Goal: Information Seeking & Learning: Learn about a topic

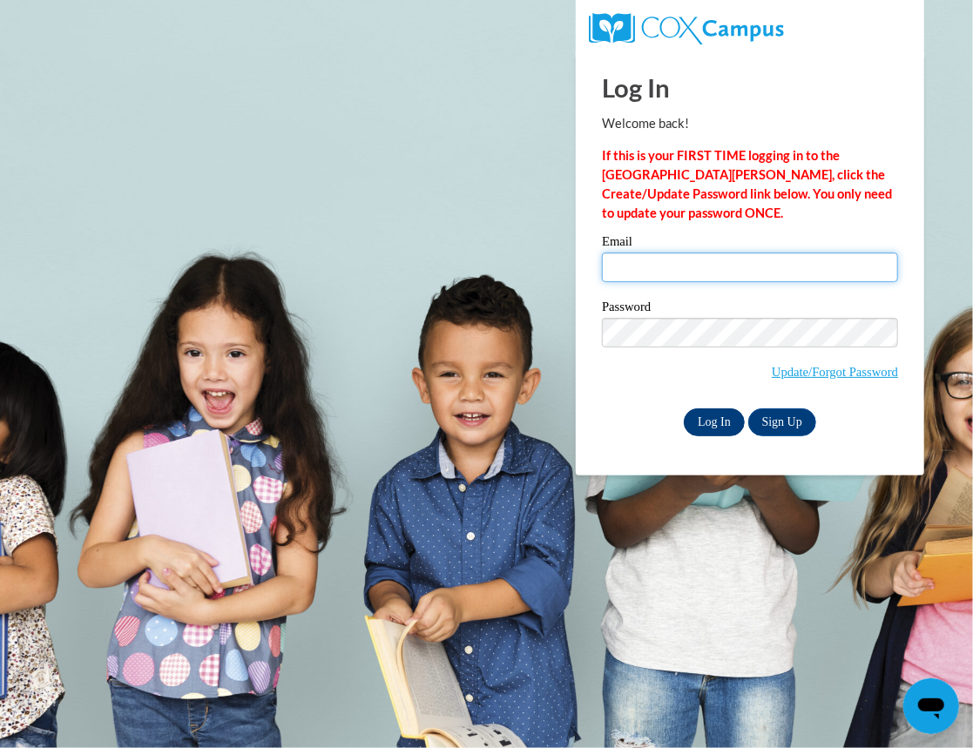
type input "Heidi.Condo@bcesc.org"
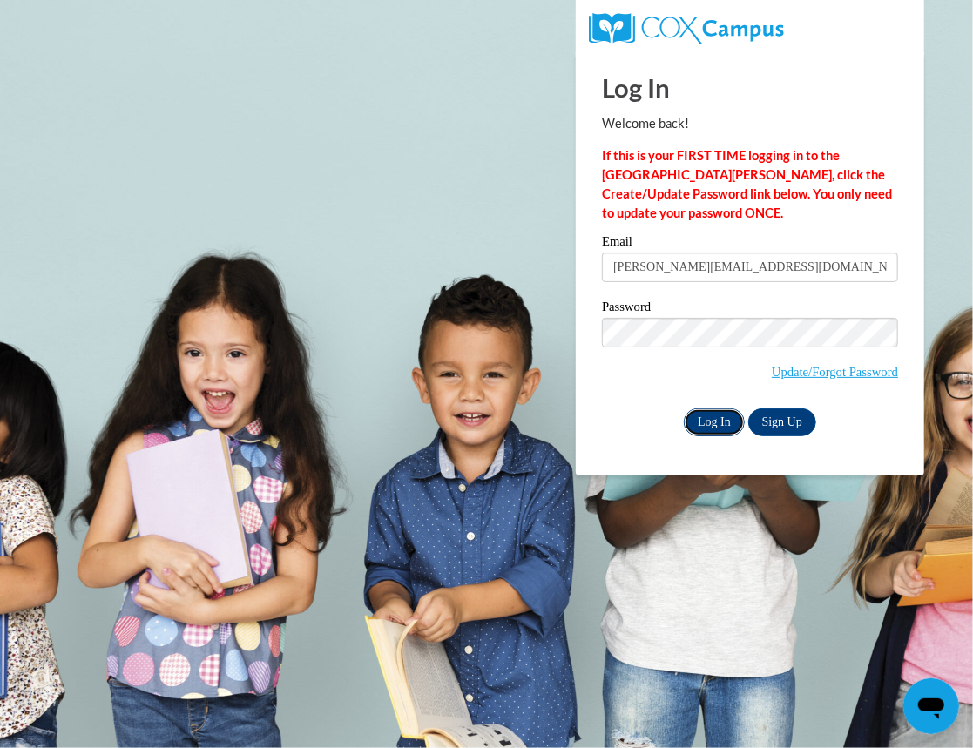
click at [723, 413] on input "Log In" at bounding box center [714, 422] width 61 height 28
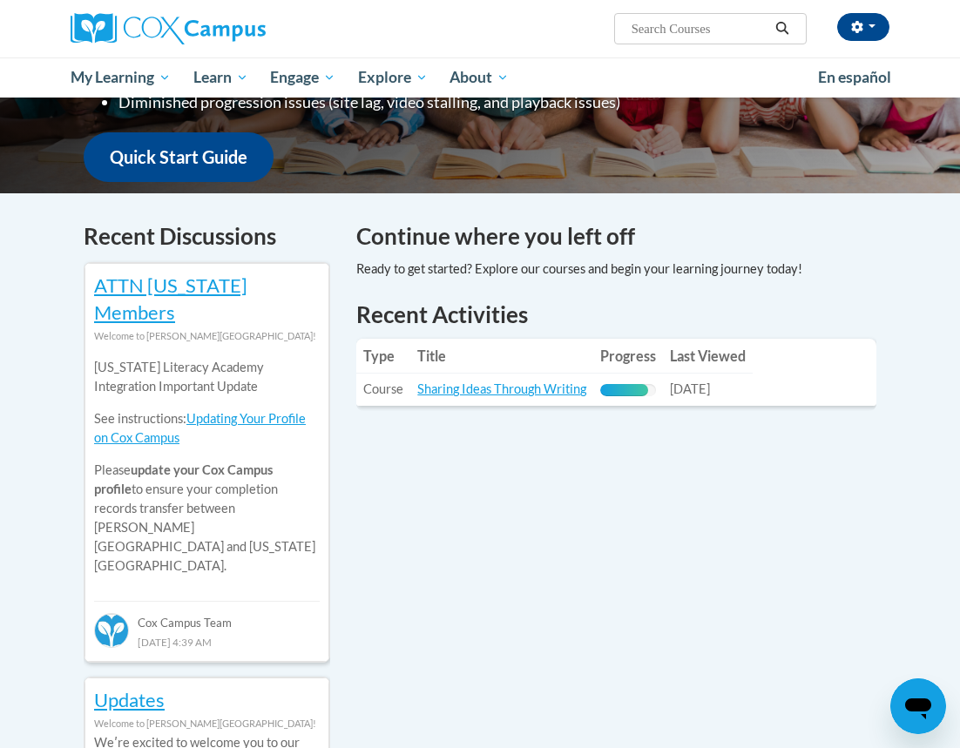
scroll to position [436, 0]
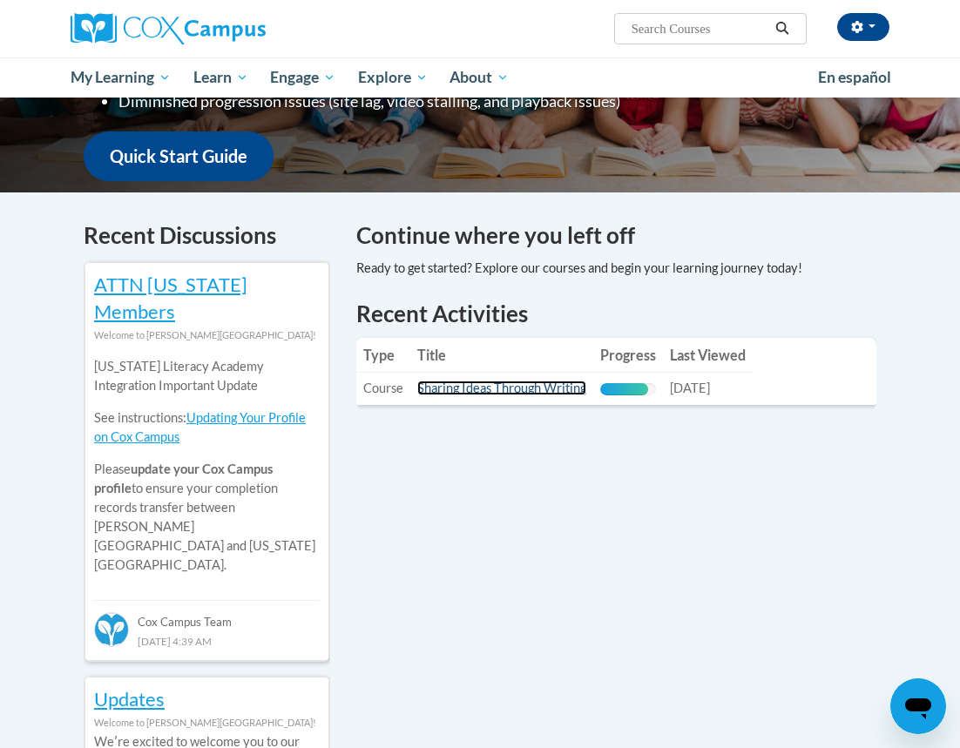
click at [495, 384] on link "Sharing Ideas Through Writing" at bounding box center [501, 388] width 169 height 15
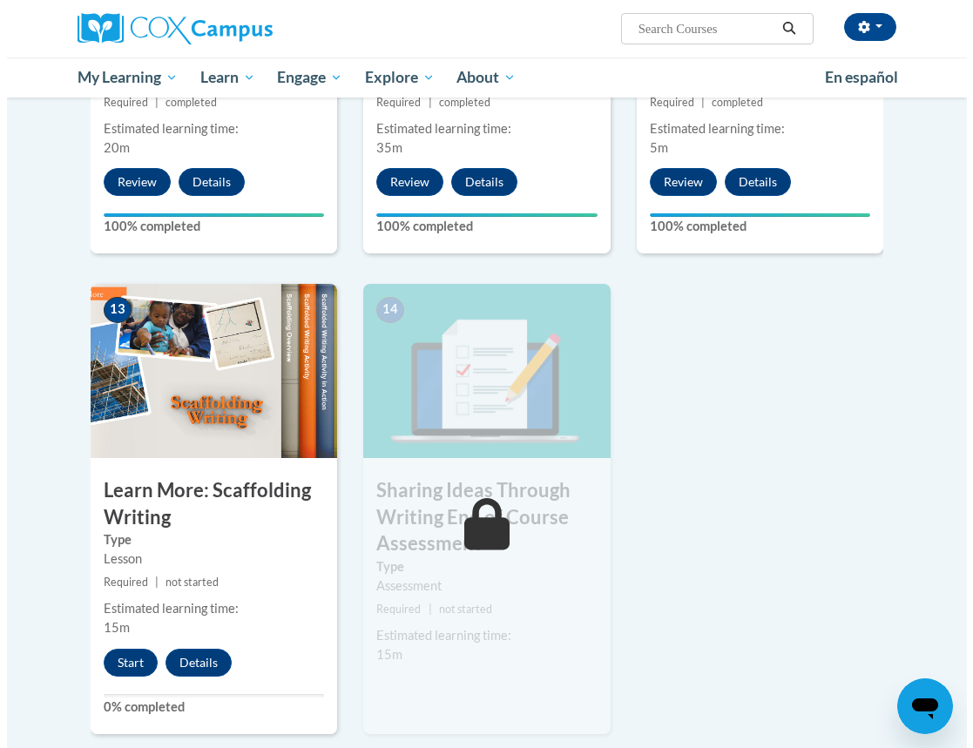
scroll to position [2153, 0]
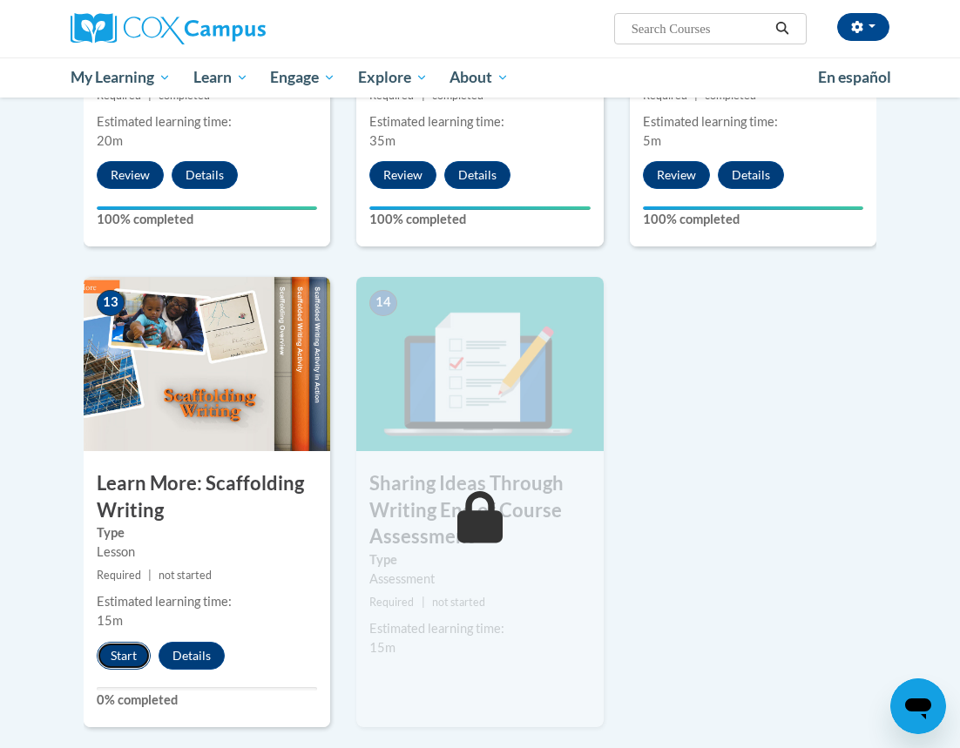
click at [128, 649] on button "Start" at bounding box center [124, 656] width 54 height 28
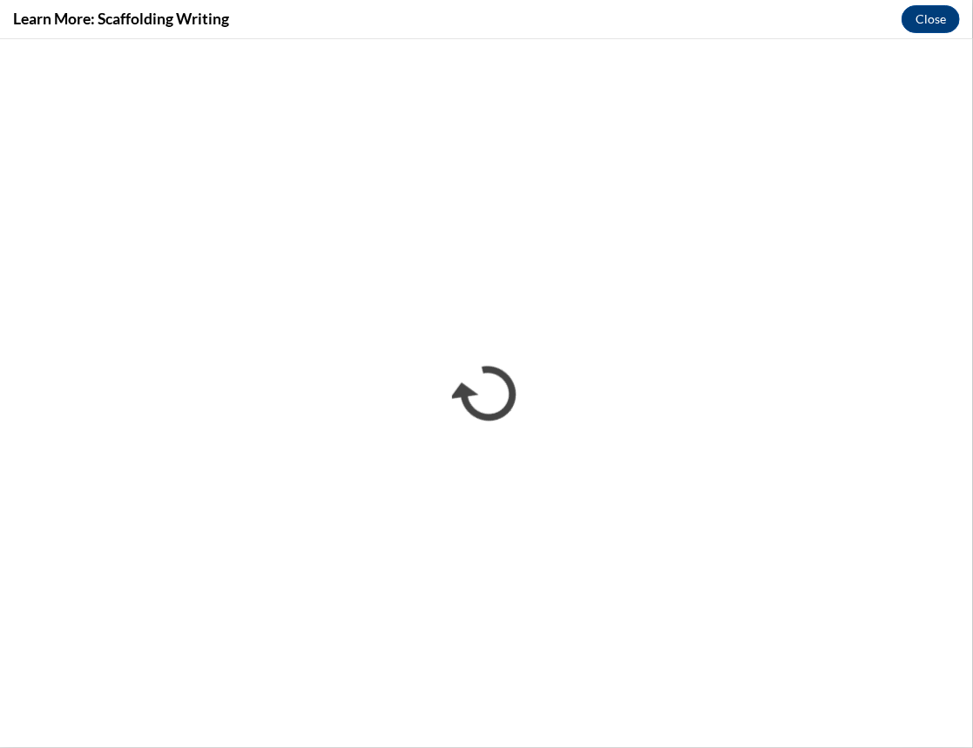
scroll to position [0, 0]
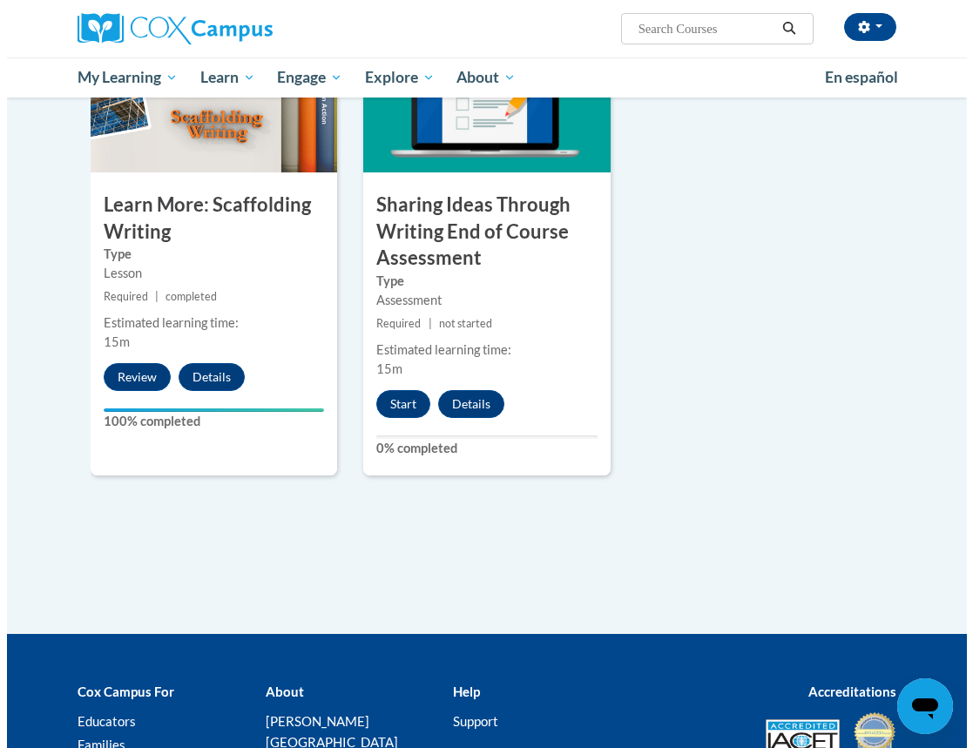
scroll to position [2436, 0]
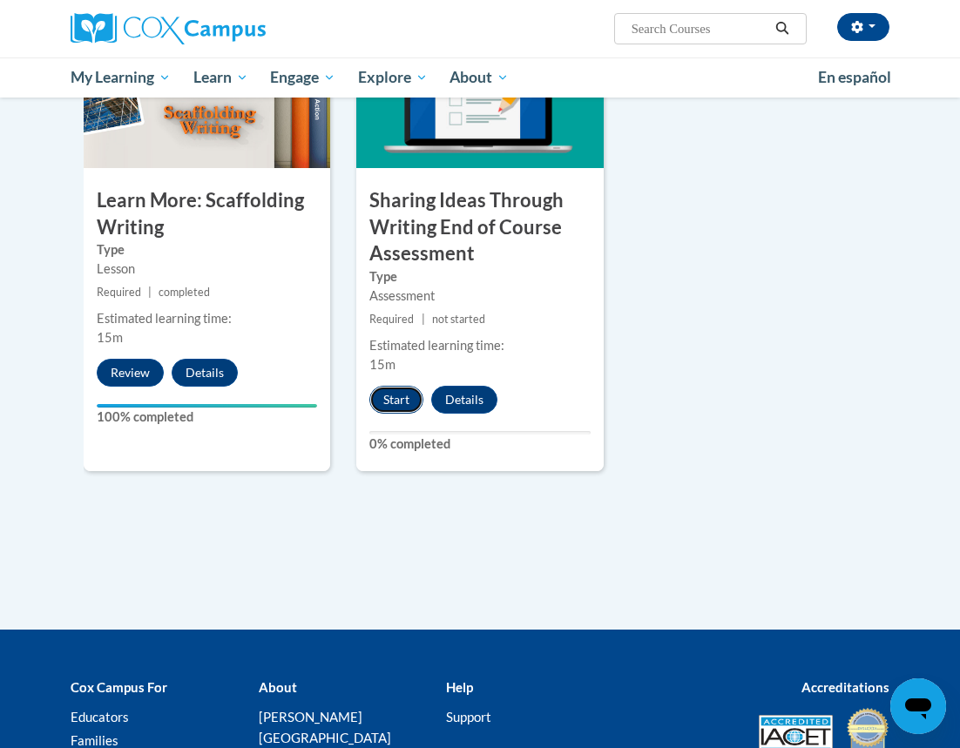
click at [400, 401] on button "Start" at bounding box center [396, 400] width 54 height 28
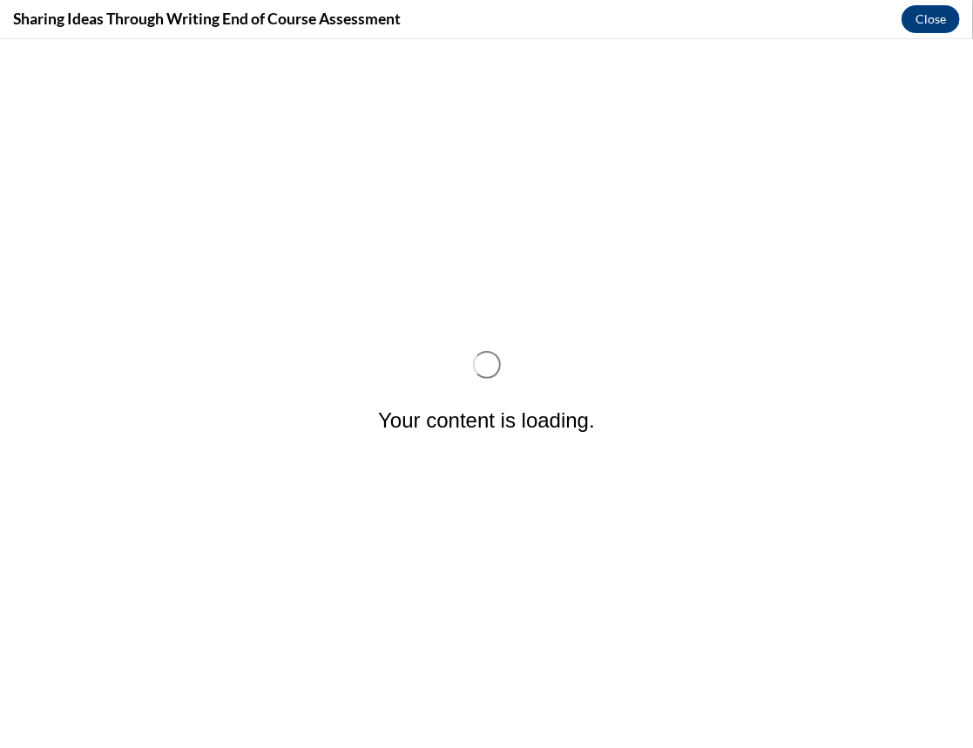
scroll to position [0, 0]
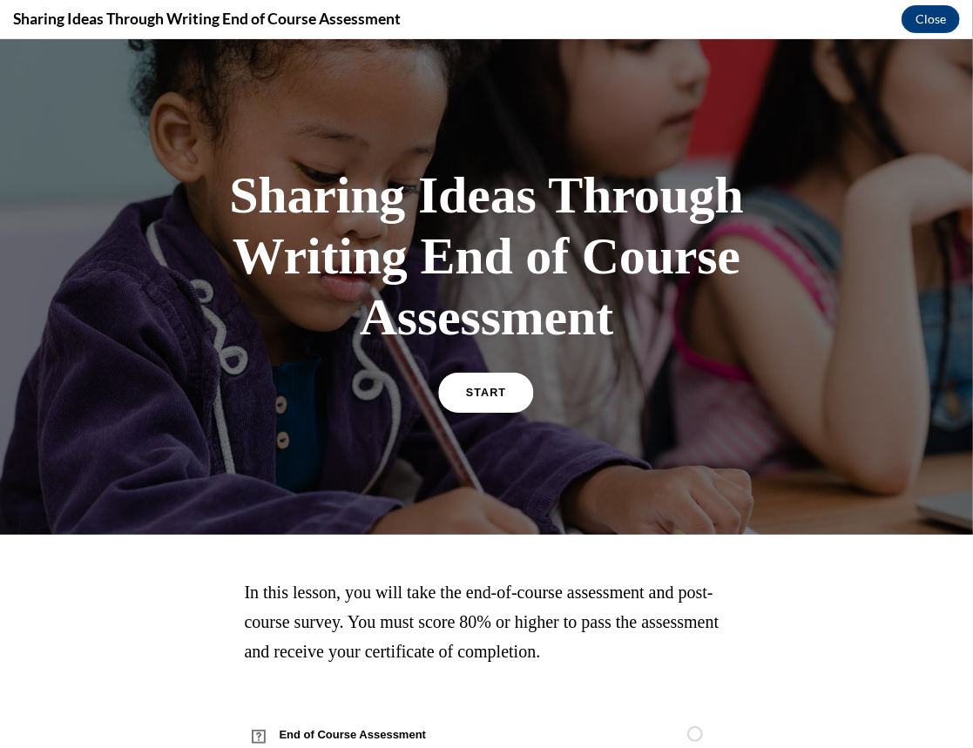
click at [479, 389] on span "START" at bounding box center [486, 392] width 40 height 13
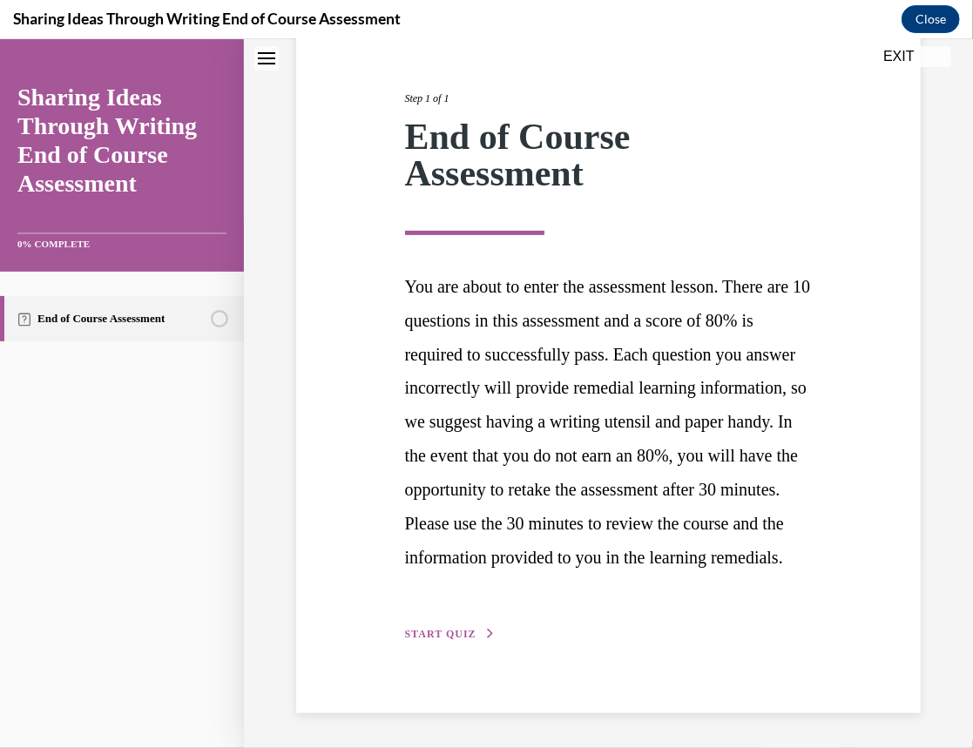
scroll to position [258, 0]
click at [467, 631] on span "START QUIZ" at bounding box center [440, 633] width 71 height 12
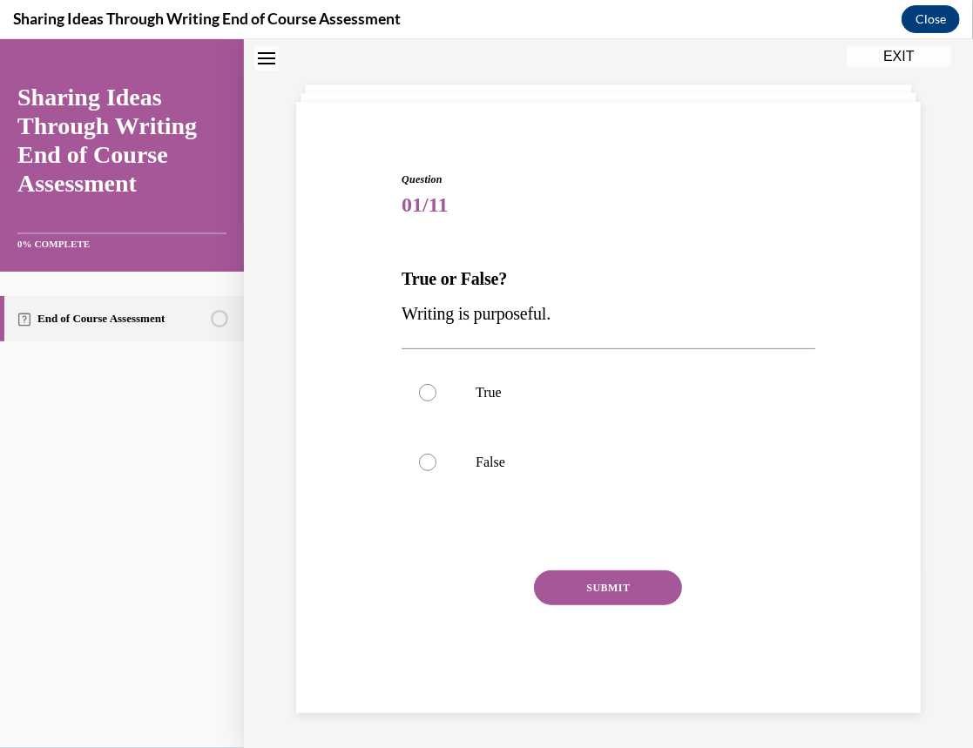
scroll to position [70, 0]
click at [423, 404] on label "True" at bounding box center [608, 393] width 414 height 70
click at [423, 401] on input "True" at bounding box center [427, 392] width 17 height 17
radio input "true"
click at [556, 585] on button "SUBMIT" at bounding box center [608, 587] width 148 height 35
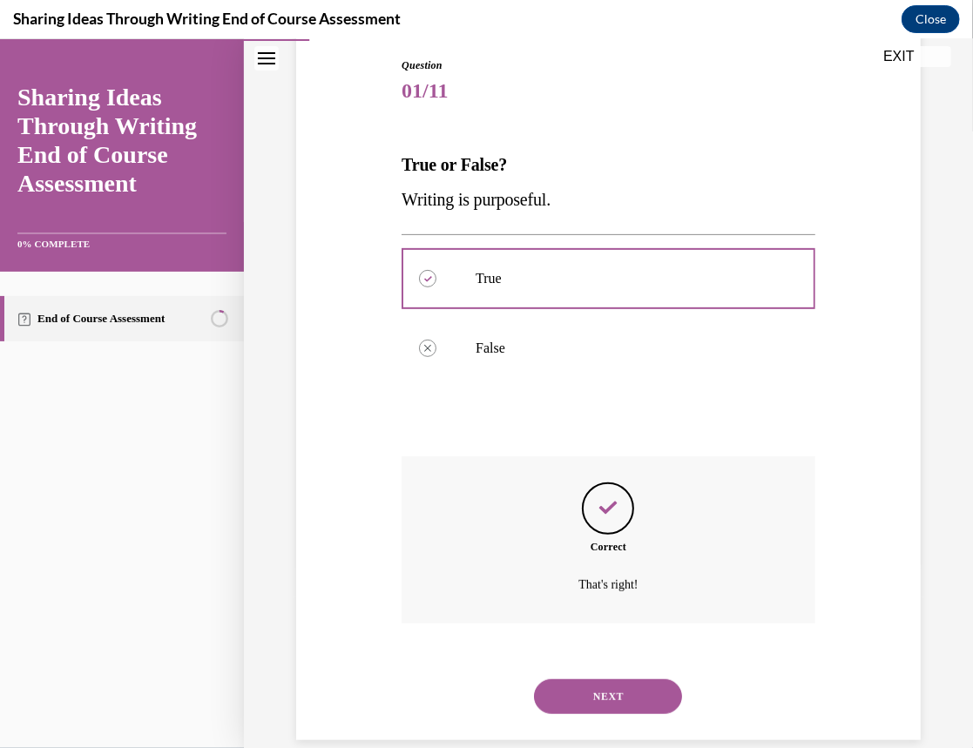
scroll to position [211, 0]
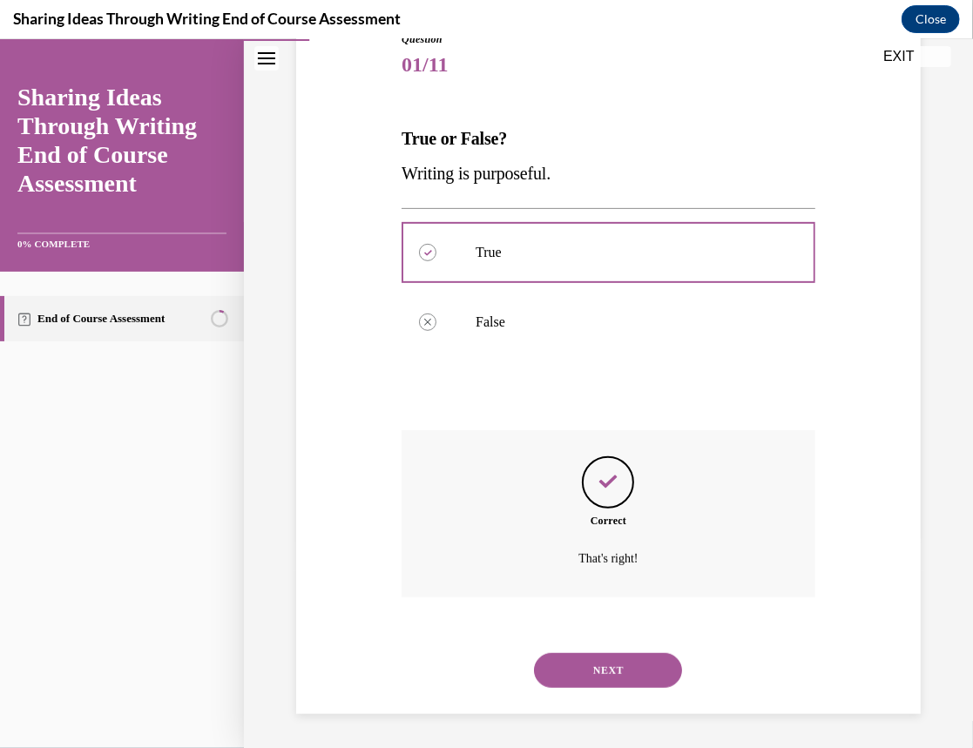
click at [576, 670] on button "NEXT" at bounding box center [608, 669] width 148 height 35
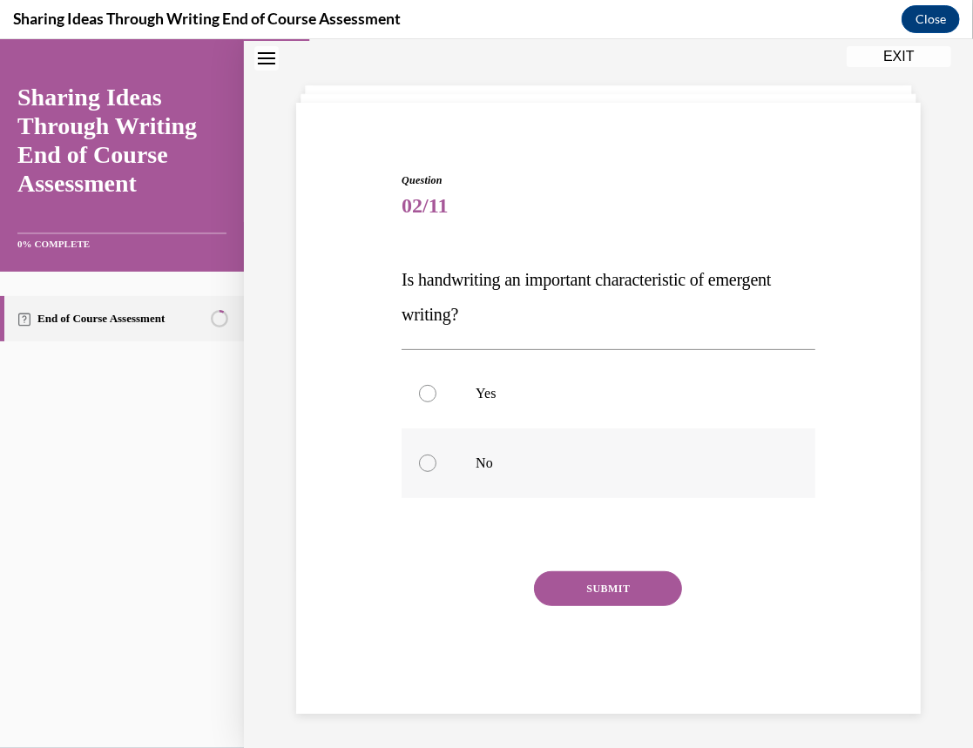
click at [422, 468] on div at bounding box center [427, 462] width 17 height 17
click at [422, 468] on input "No" at bounding box center [427, 462] width 17 height 17
radio input "true"
click at [562, 576] on button "SUBMIT" at bounding box center [608, 587] width 148 height 35
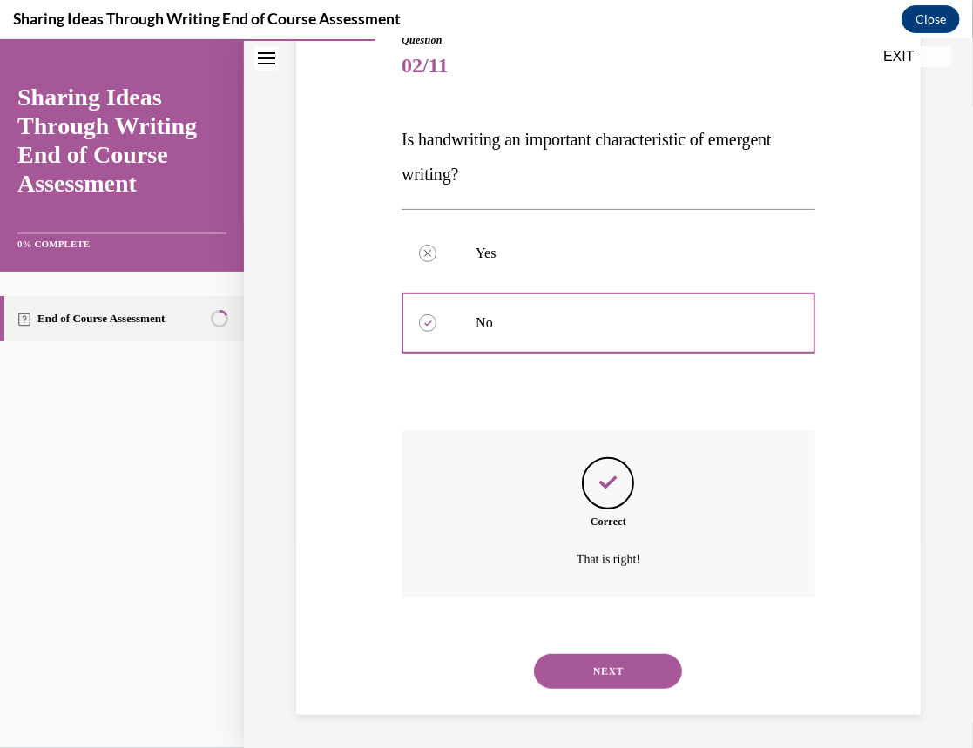
scroll to position [211, 0]
click at [592, 666] on button "NEXT" at bounding box center [608, 669] width 148 height 35
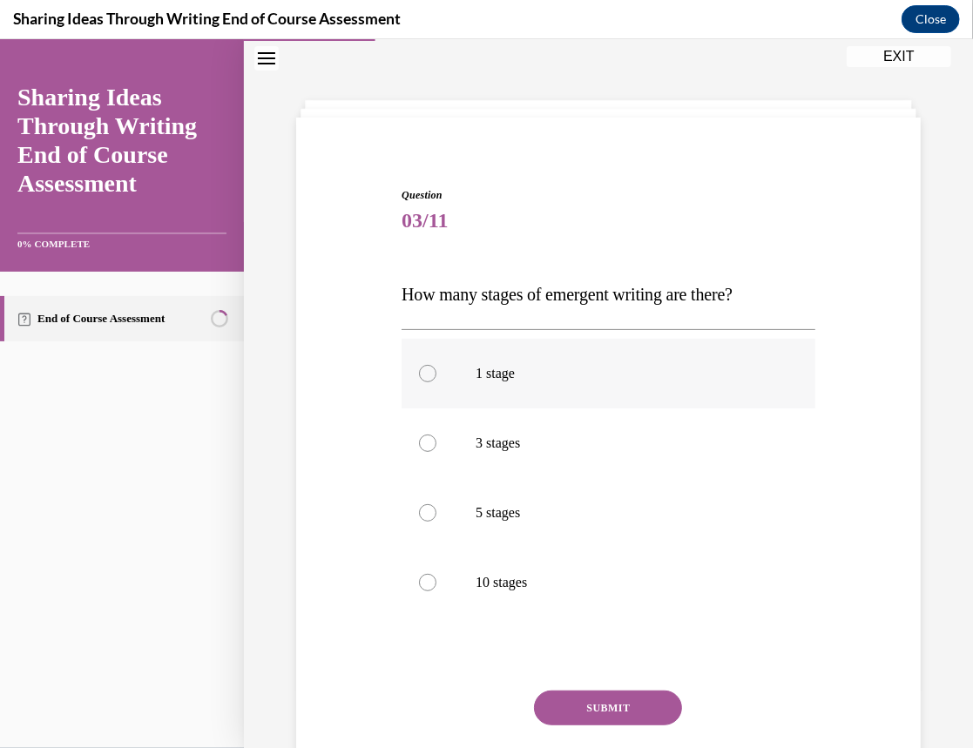
scroll to position [70, 0]
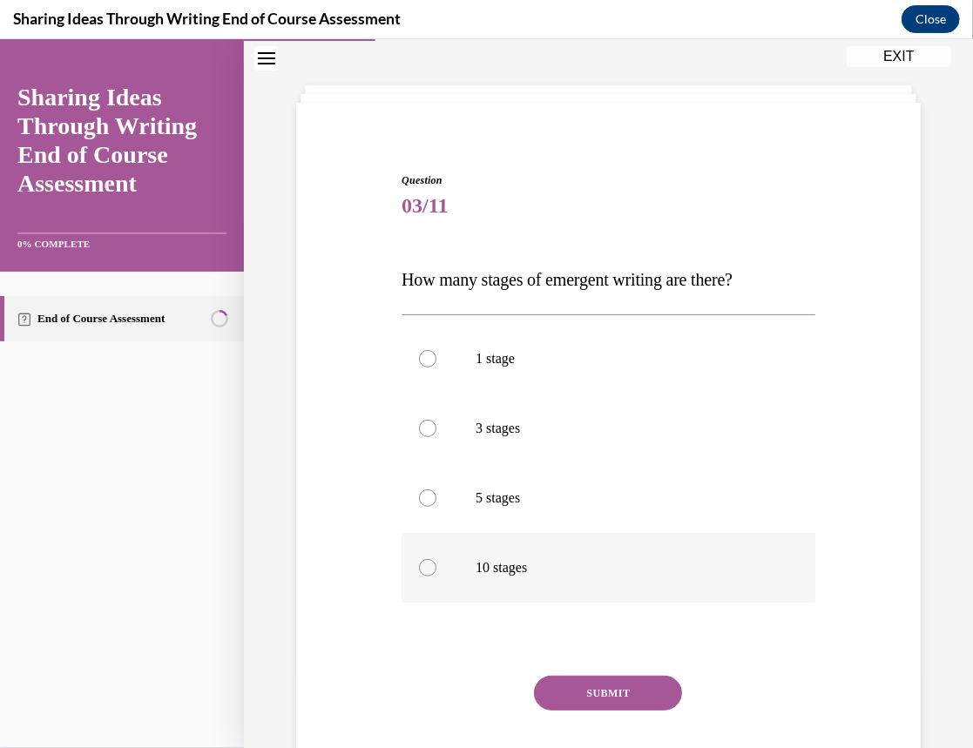
click at [437, 567] on label "10 stages" at bounding box center [608, 567] width 414 height 70
click at [436, 567] on input "10 stages" at bounding box center [427, 566] width 17 height 17
radio input "true"
click at [427, 492] on div at bounding box center [427, 497] width 17 height 17
click at [427, 492] on input "5 stages" at bounding box center [427, 497] width 17 height 17
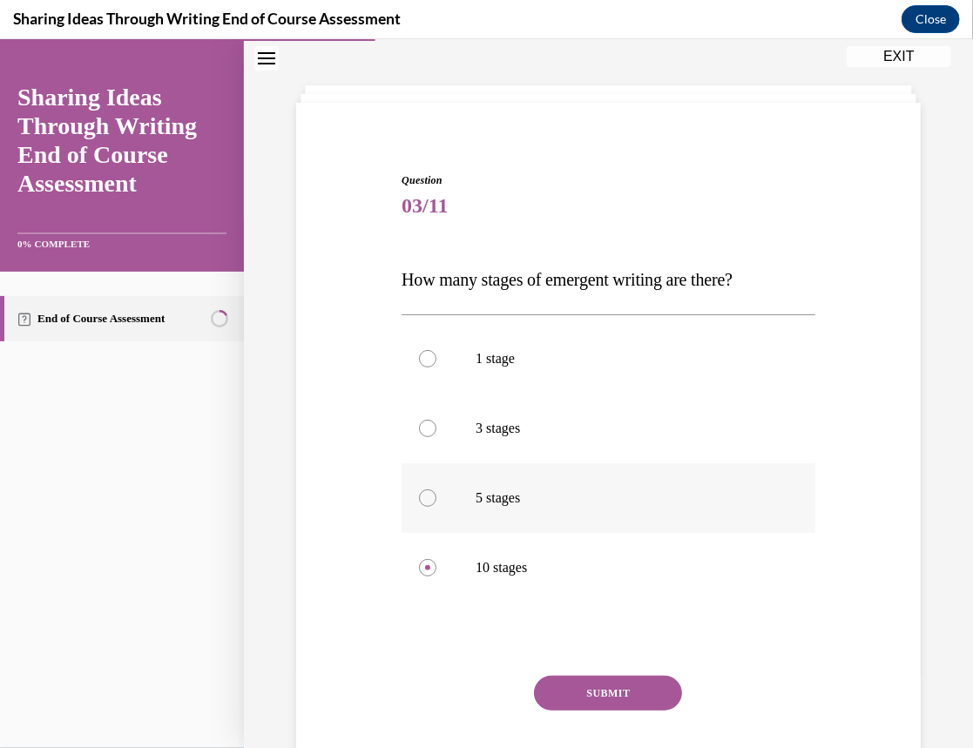
radio input "true"
click at [550, 683] on button "SUBMIT" at bounding box center [608, 692] width 148 height 35
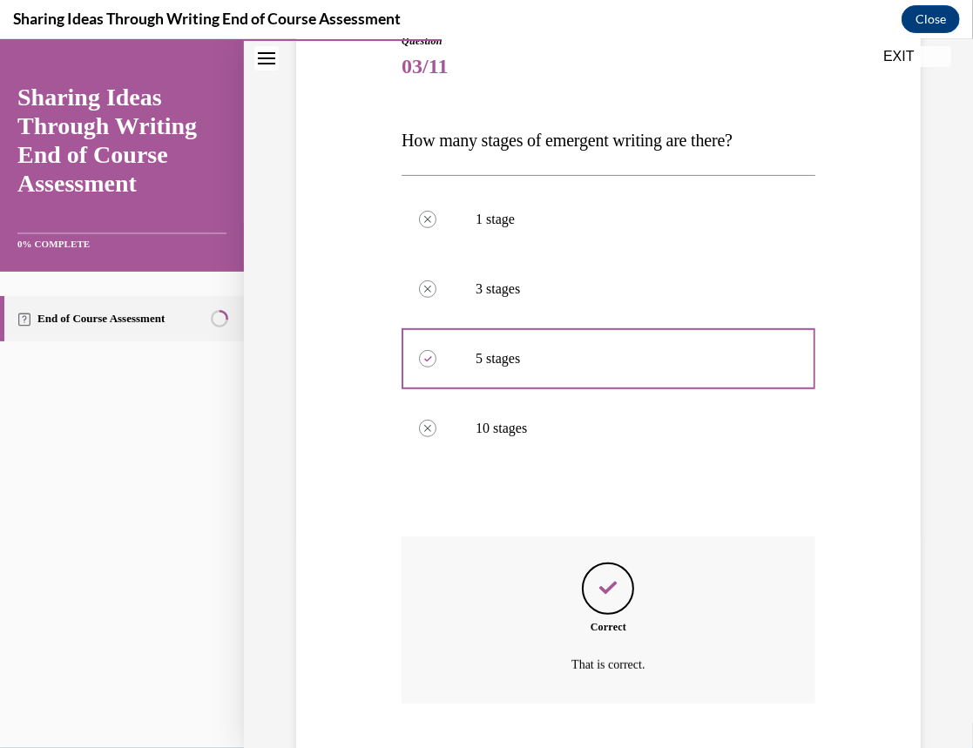
scroll to position [315, 0]
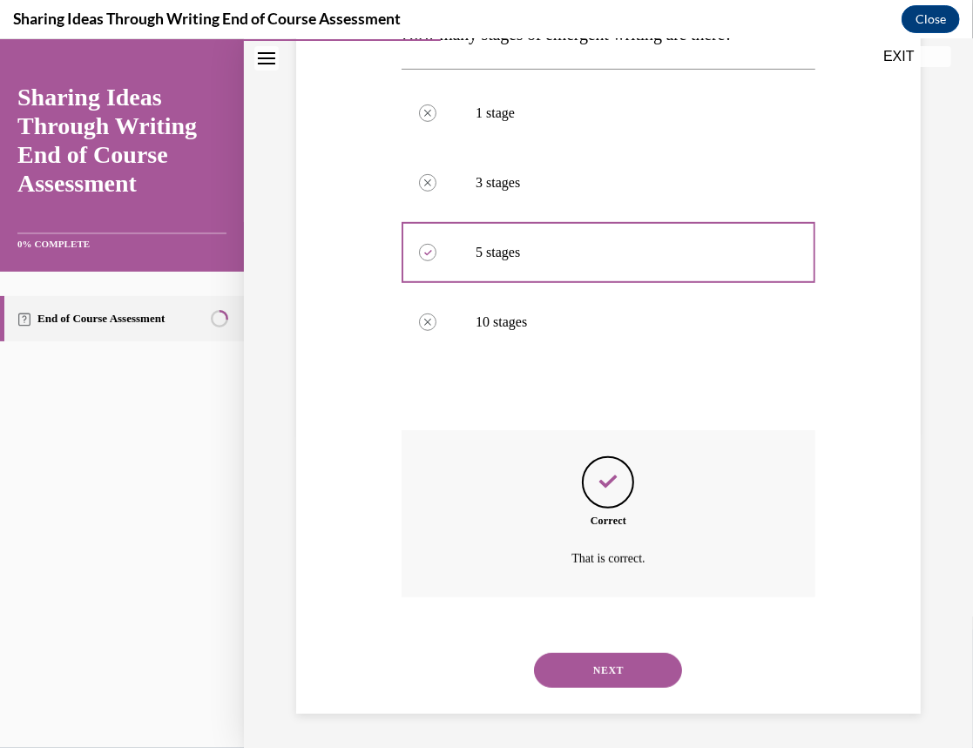
click at [550, 683] on button "NEXT" at bounding box center [608, 669] width 148 height 35
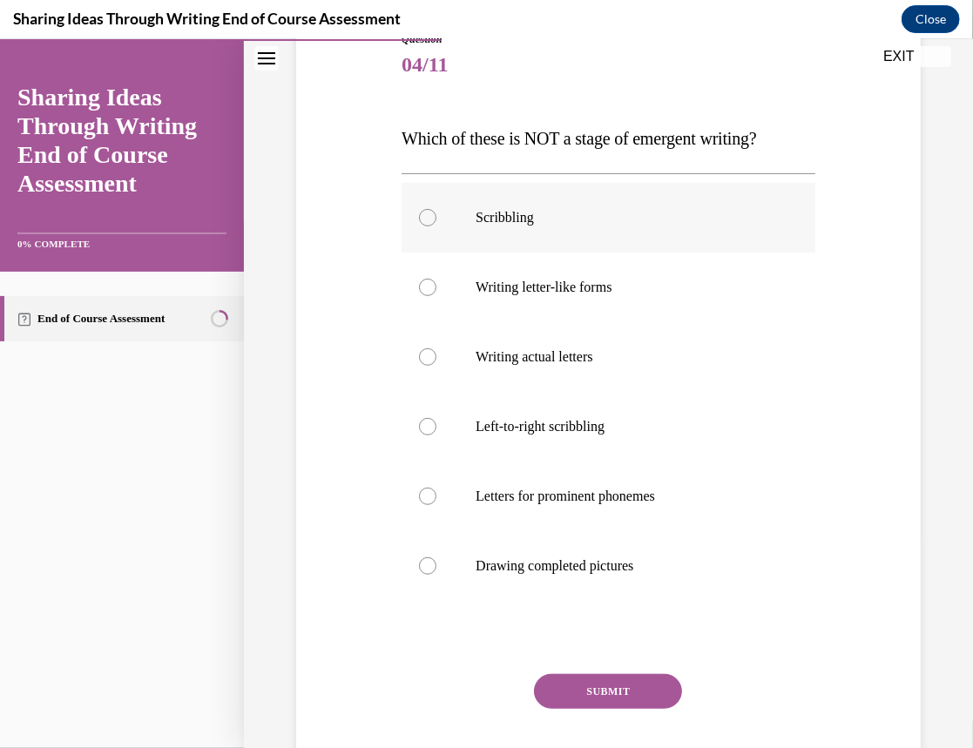
scroll to position [219, 0]
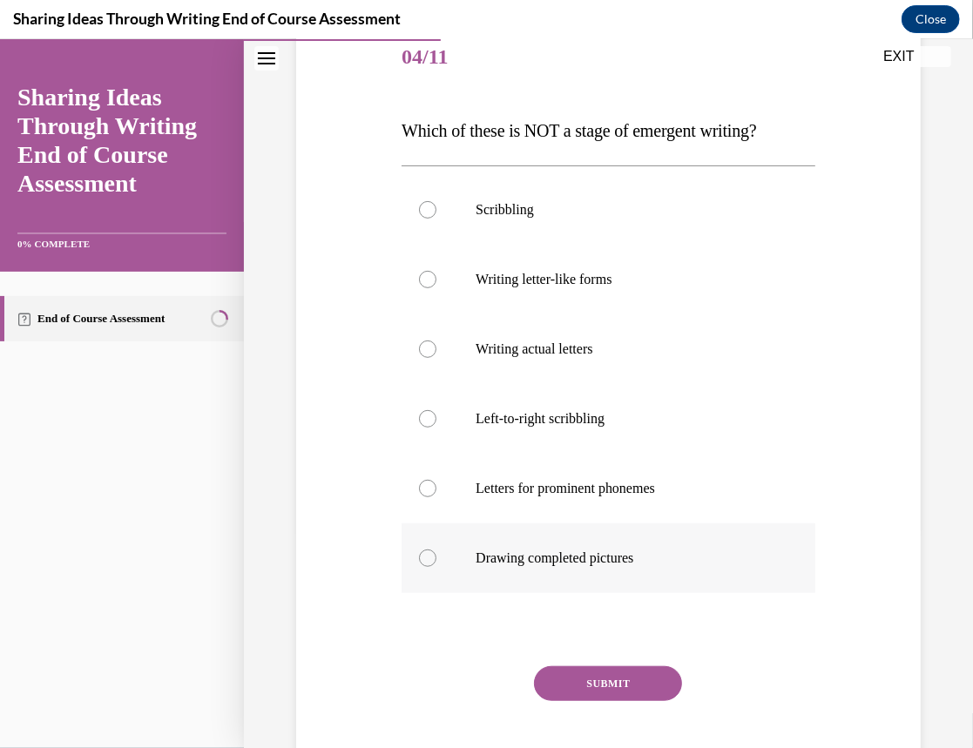
click at [429, 552] on div at bounding box center [427, 557] width 17 height 17
click at [429, 552] on input "Drawing completed pictures" at bounding box center [427, 557] width 17 height 17
radio input "true"
click at [563, 681] on button "SUBMIT" at bounding box center [608, 682] width 148 height 35
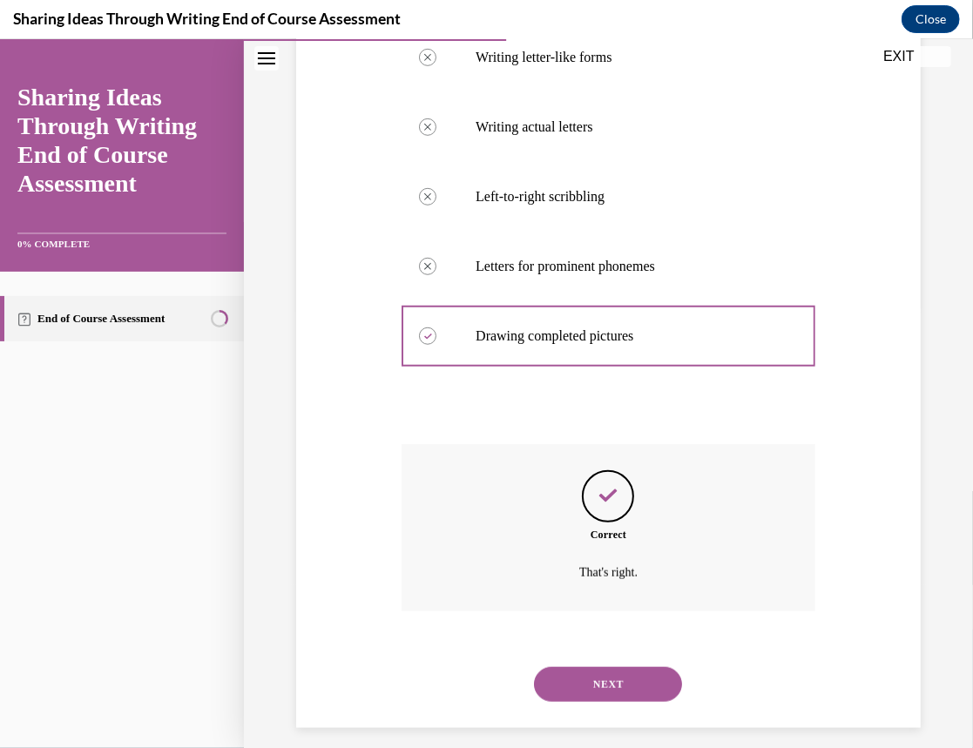
scroll to position [455, 0]
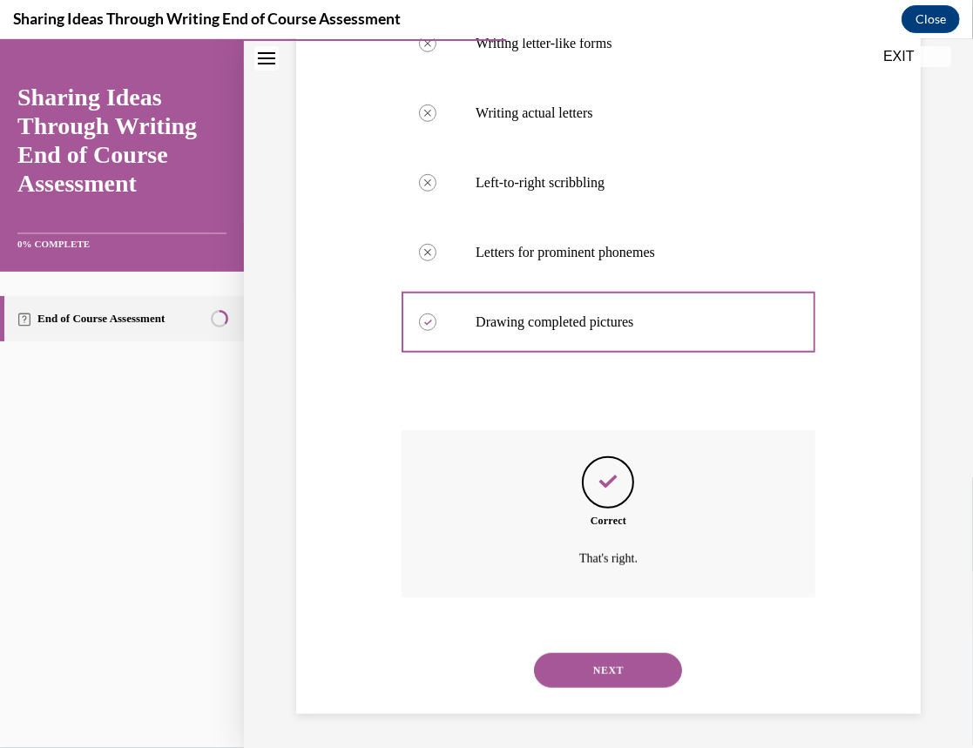
click at [581, 658] on button "NEXT" at bounding box center [608, 669] width 148 height 35
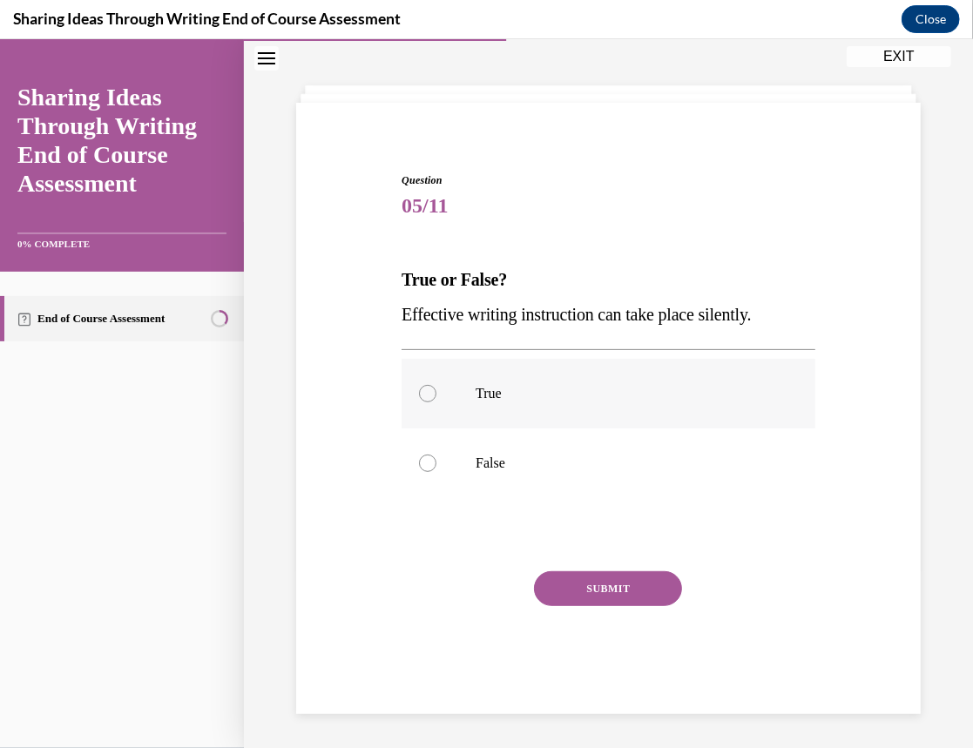
click at [574, 388] on p "True" at bounding box center [623, 392] width 296 height 17
click at [436, 388] on input "True" at bounding box center [427, 392] width 17 height 17
radio input "true"
click at [509, 460] on p "False" at bounding box center [623, 462] width 296 height 17
click at [436, 460] on input "False" at bounding box center [427, 462] width 17 height 17
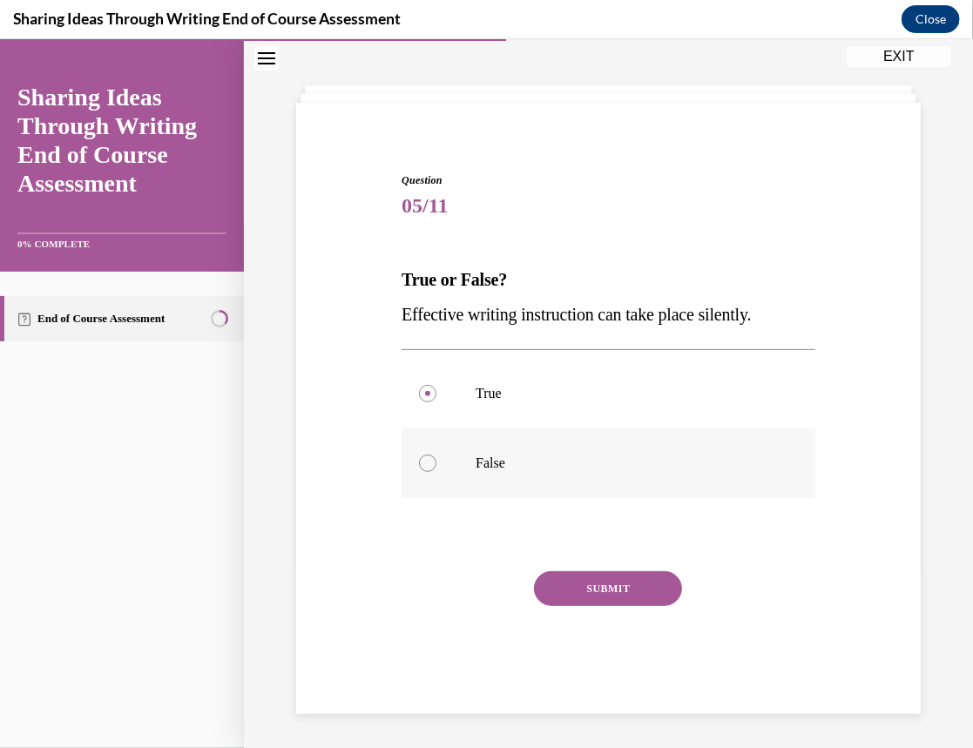
radio input "true"
click at [563, 578] on button "SUBMIT" at bounding box center [608, 587] width 148 height 35
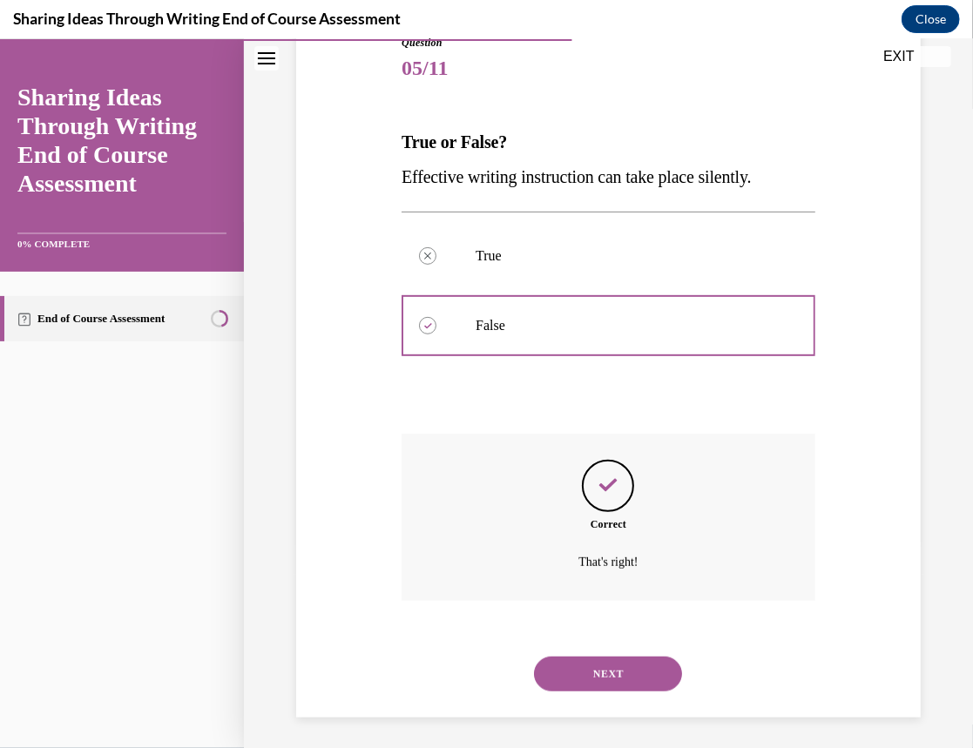
scroll to position [211, 0]
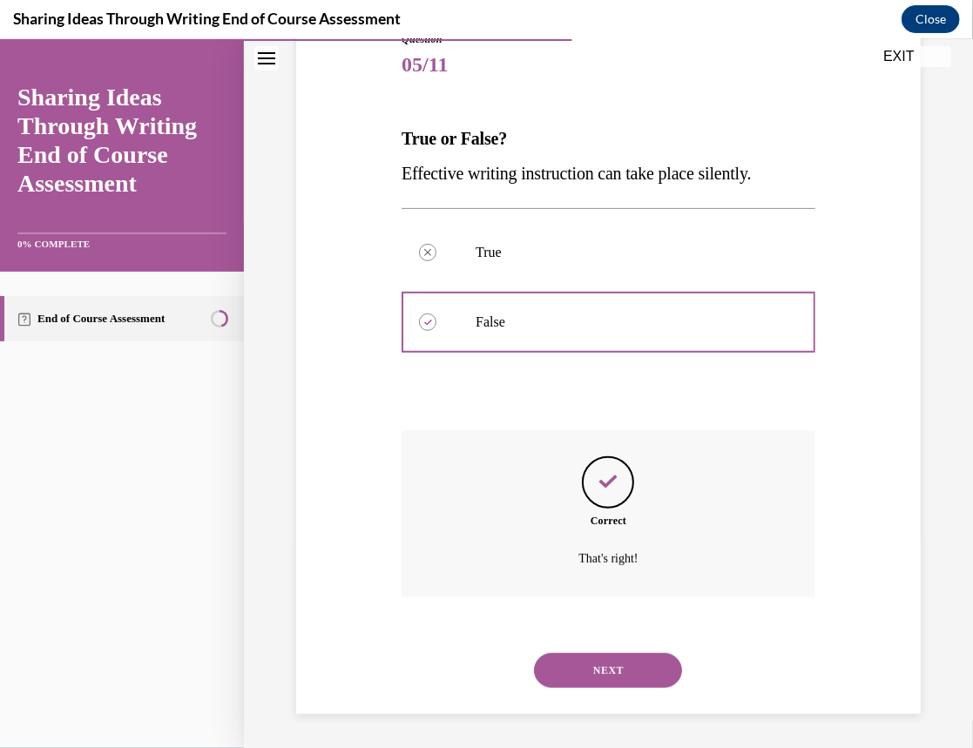
click at [598, 676] on button "NEXT" at bounding box center [608, 669] width 148 height 35
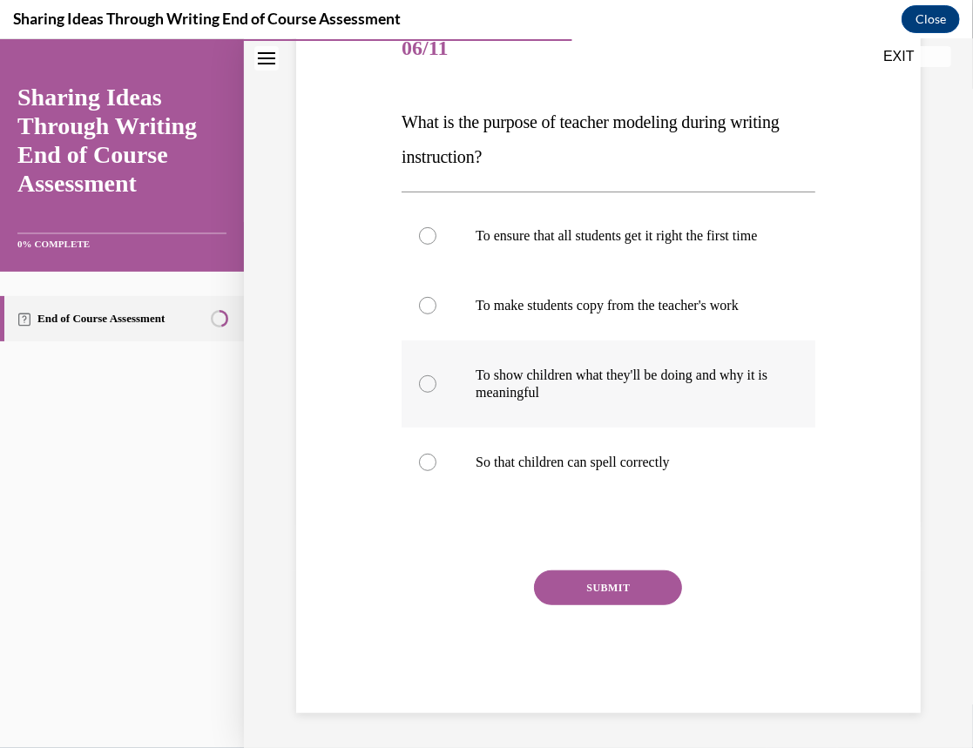
scroll to position [261, 0]
click at [516, 388] on p "To show children what they'll be doing and why it is meaningful" at bounding box center [623, 383] width 296 height 35
click at [436, 388] on input "To show children what they'll be doing and why it is meaningful" at bounding box center [427, 382] width 17 height 17
radio input "true"
click at [566, 590] on button "SUBMIT" at bounding box center [608, 586] width 148 height 35
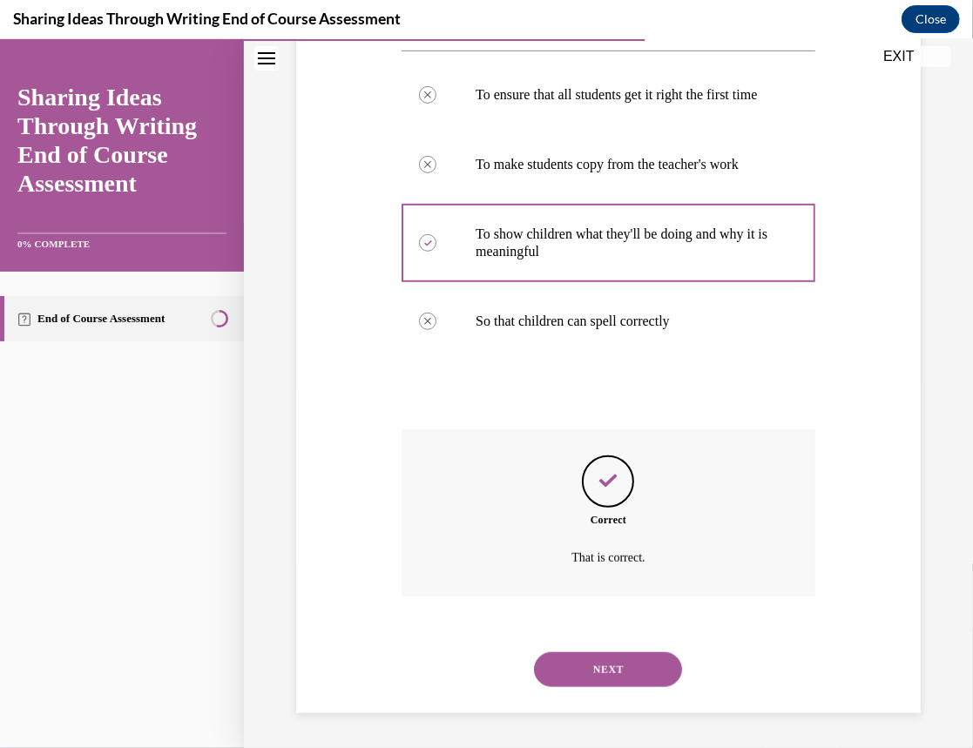
scroll to position [402, 0]
click at [578, 666] on button "NEXT" at bounding box center [608, 668] width 148 height 35
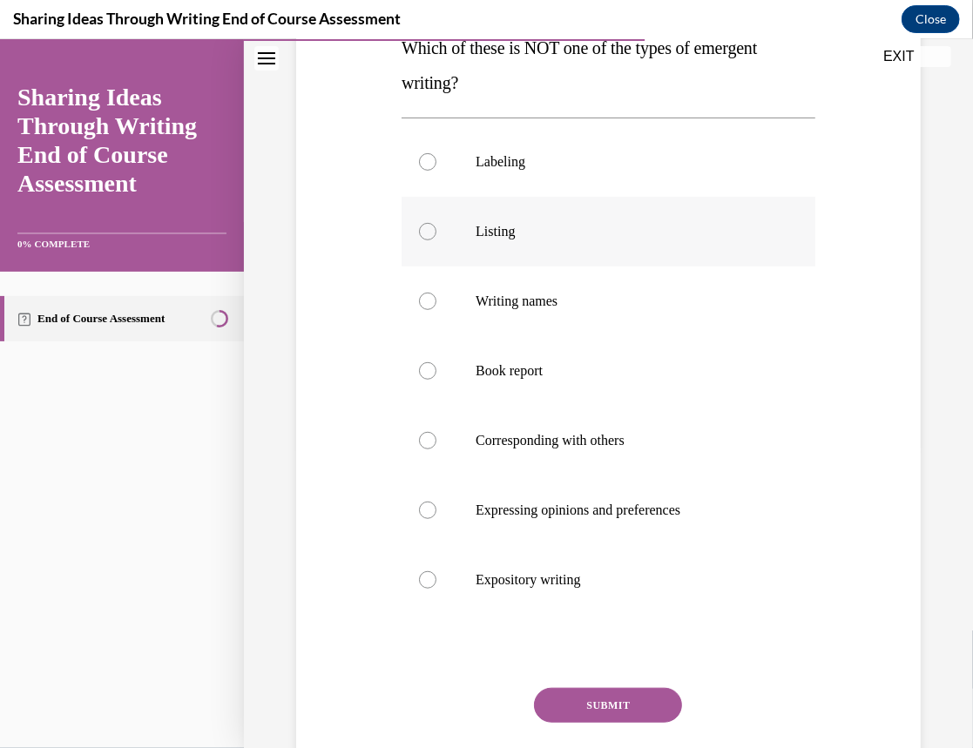
scroll to position [305, 0]
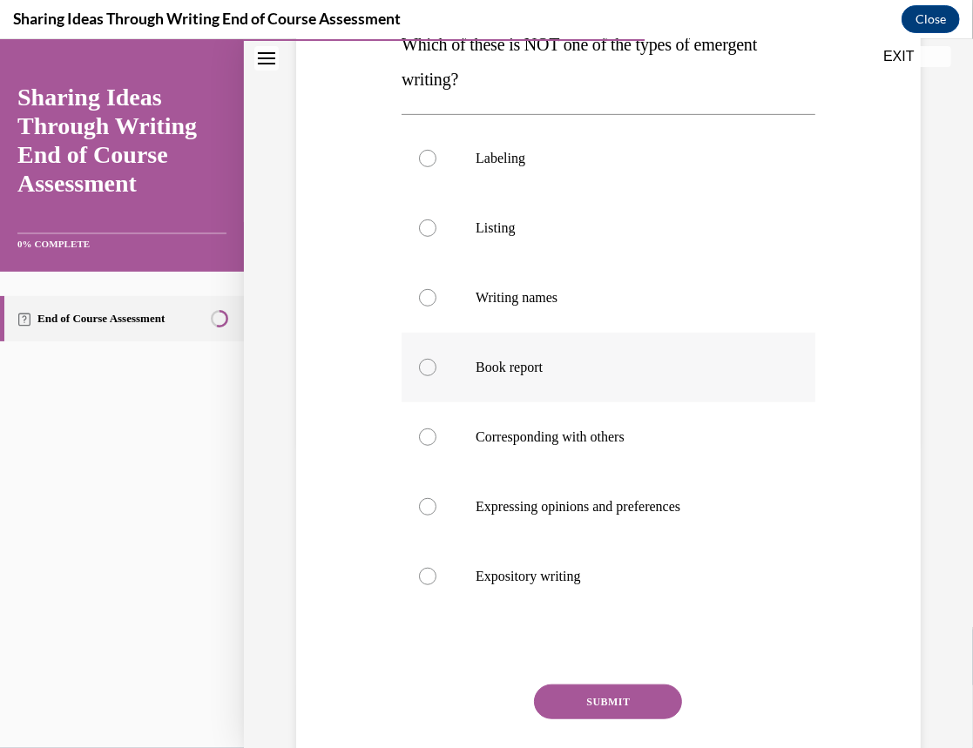
click at [455, 361] on label "Book report" at bounding box center [608, 367] width 414 height 70
click at [436, 361] on input "Book report" at bounding box center [427, 366] width 17 height 17
radio input "true"
click at [563, 693] on button "SUBMIT" at bounding box center [608, 701] width 148 height 35
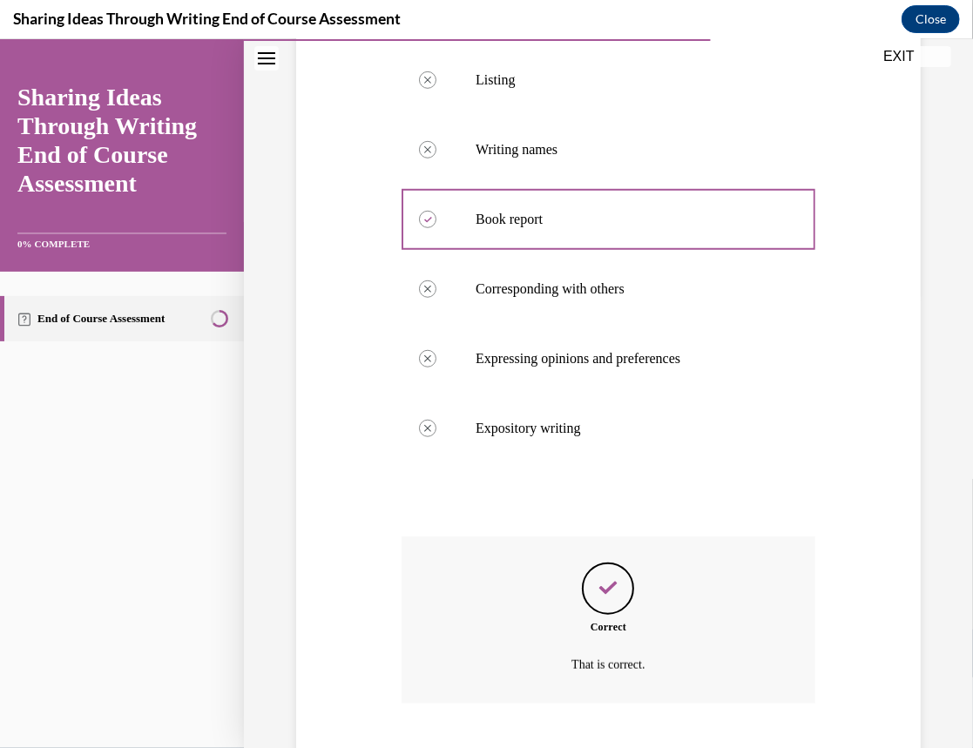
scroll to position [559, 0]
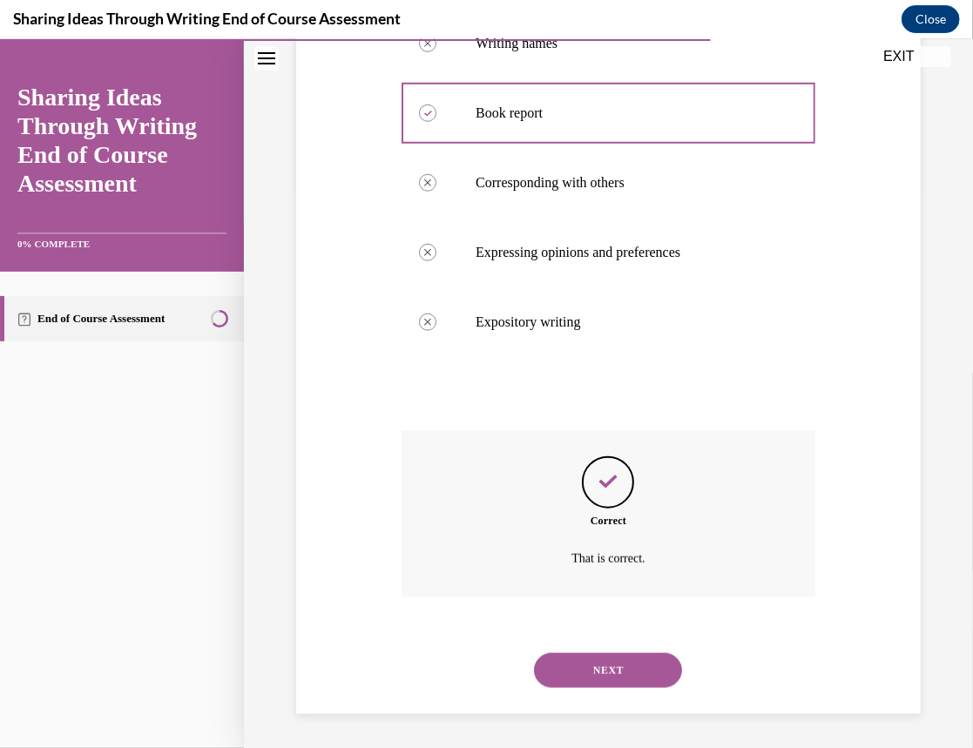
click at [556, 667] on button "NEXT" at bounding box center [608, 669] width 148 height 35
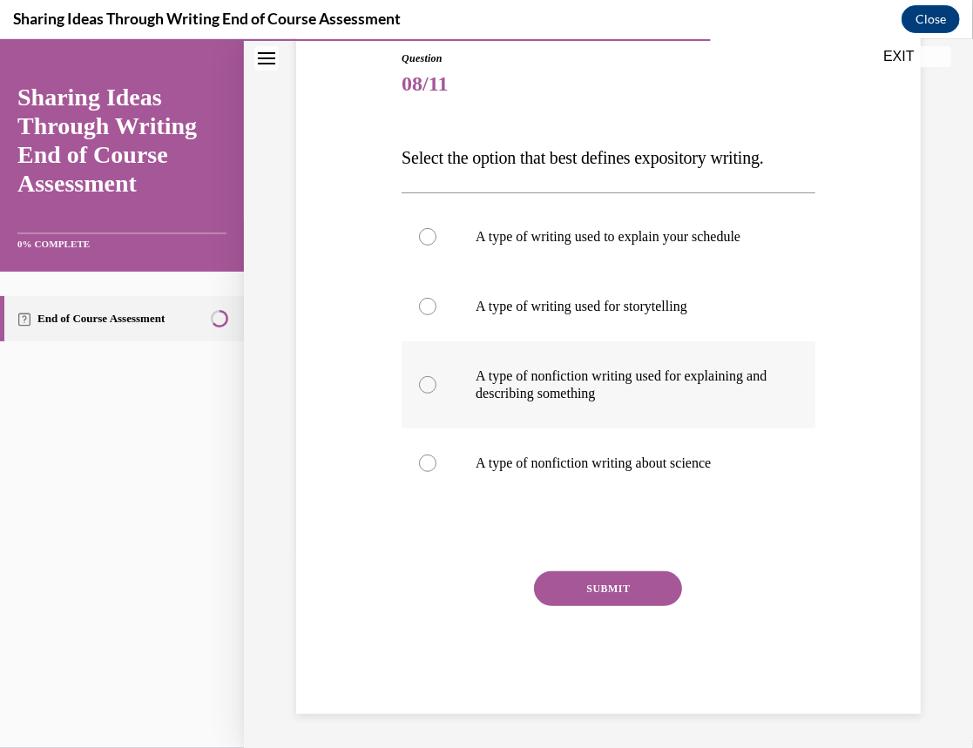
click at [541, 393] on p "A type of nonfiction writing used for explaining and describing something" at bounding box center [623, 384] width 296 height 35
click at [436, 393] on input "A type of nonfiction writing used for explaining and describing something" at bounding box center [427, 383] width 17 height 17
radio input "true"
click at [588, 590] on button "SUBMIT" at bounding box center [608, 587] width 148 height 35
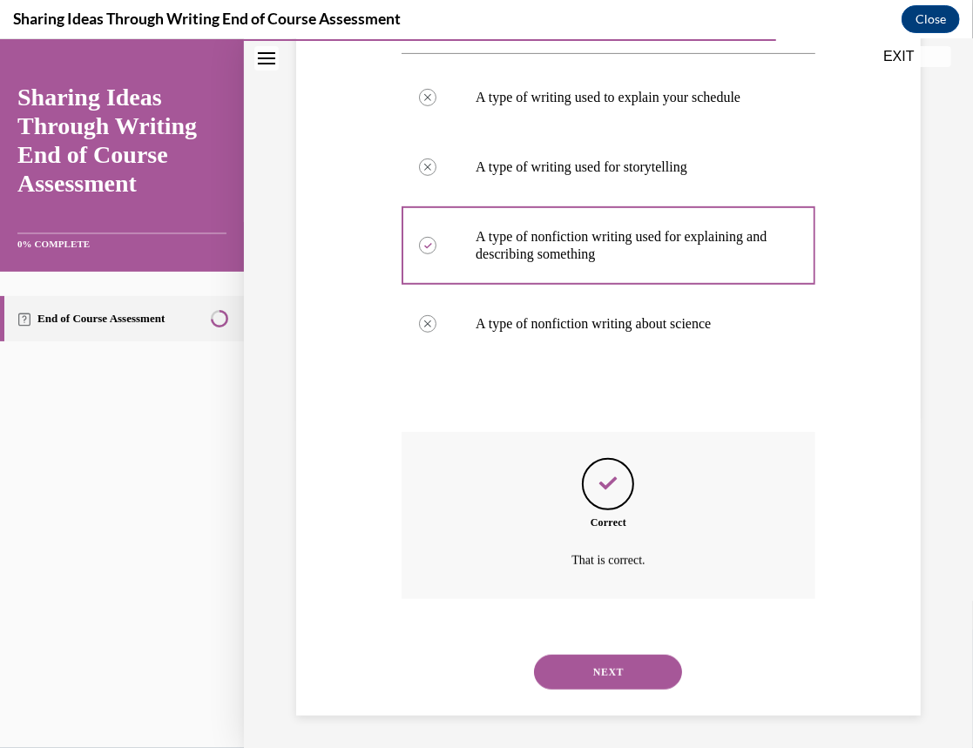
scroll to position [333, 0]
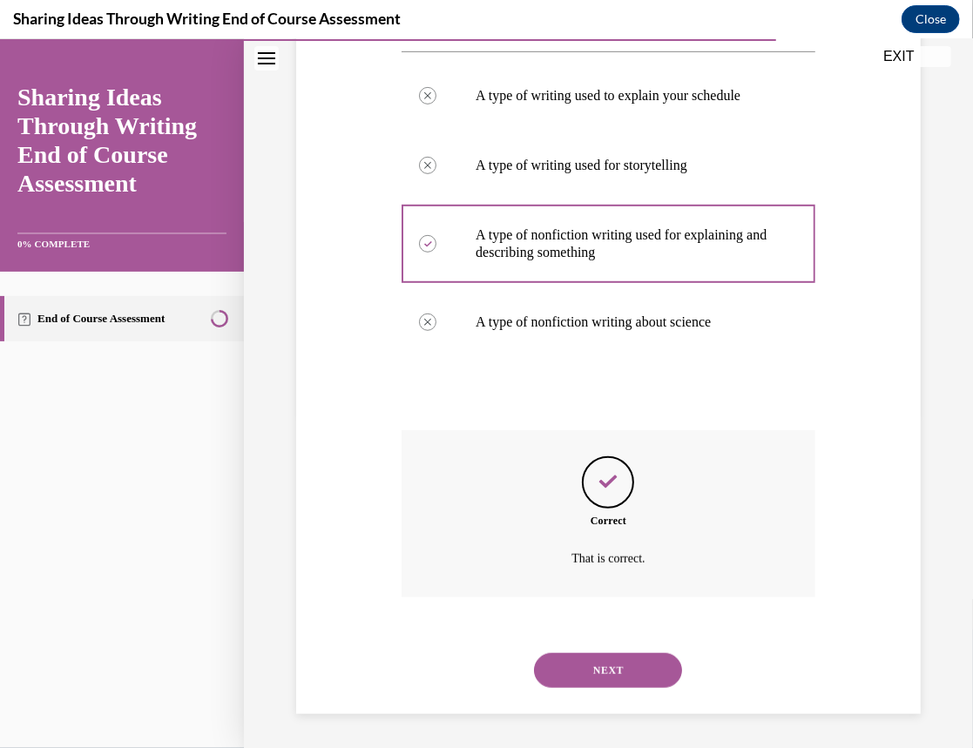
click at [594, 660] on button "NEXT" at bounding box center [608, 669] width 148 height 35
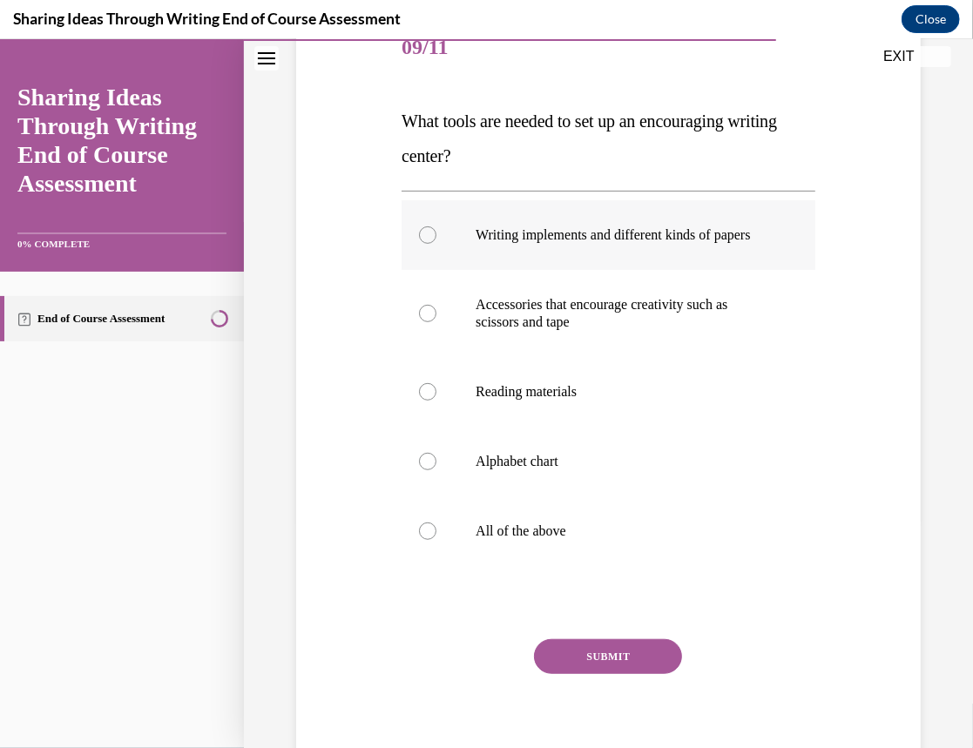
scroll to position [229, 0]
click at [517, 538] on p "All of the above" at bounding box center [623, 529] width 296 height 17
click at [436, 538] on input "All of the above" at bounding box center [427, 529] width 17 height 17
radio input "true"
click at [561, 672] on button "SUBMIT" at bounding box center [608, 654] width 148 height 35
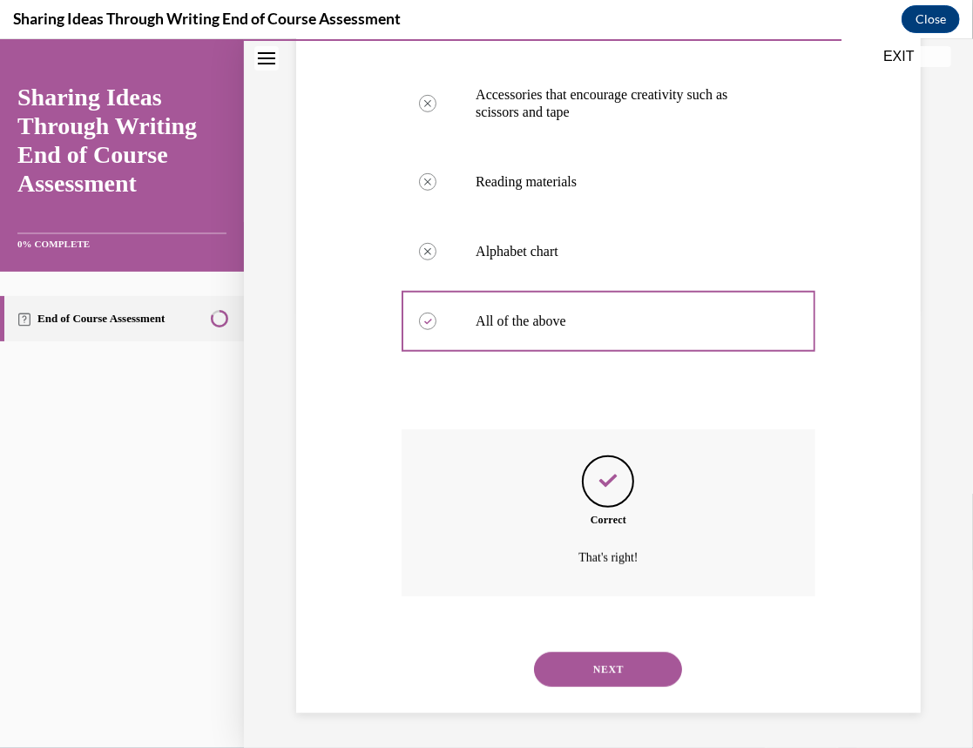
scroll to position [455, 0]
click at [564, 677] on button "NEXT" at bounding box center [608, 668] width 148 height 35
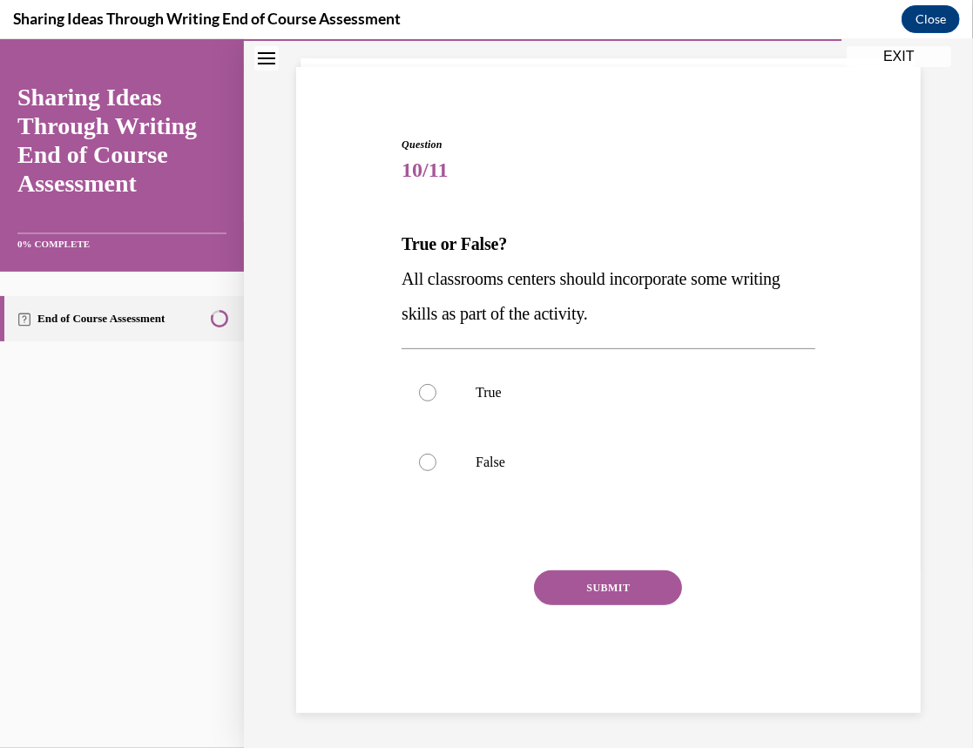
scroll to position [104, 0]
click at [579, 381] on label "True" at bounding box center [608, 393] width 414 height 70
click at [436, 384] on input "True" at bounding box center [427, 392] width 17 height 17
radio input "true"
click at [583, 582] on button "SUBMIT" at bounding box center [608, 587] width 148 height 35
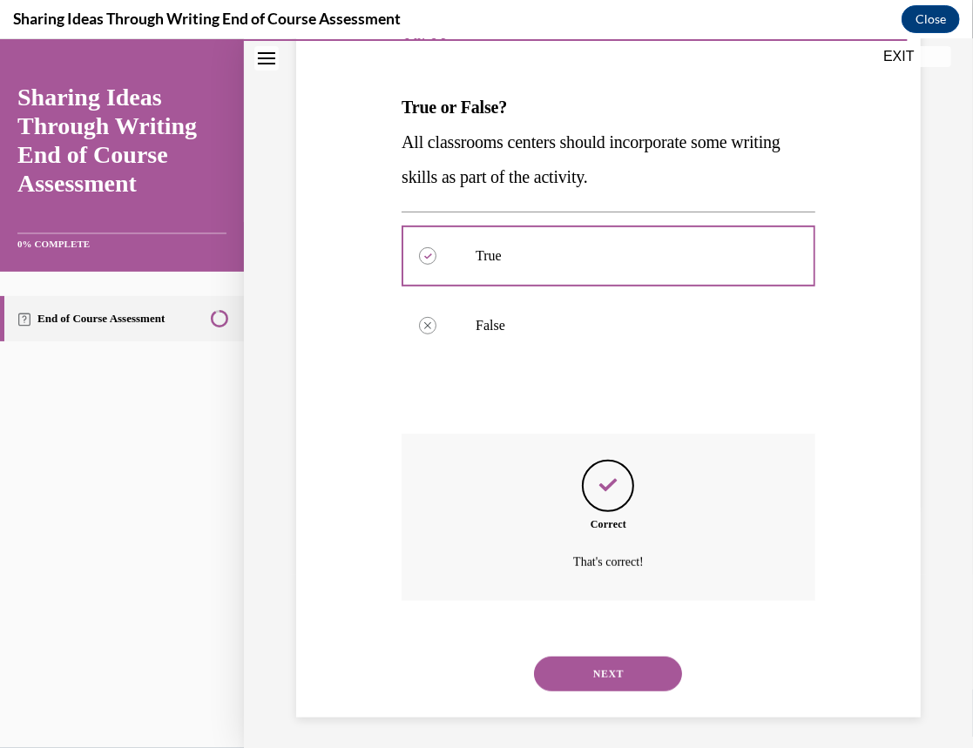
scroll to position [246, 0]
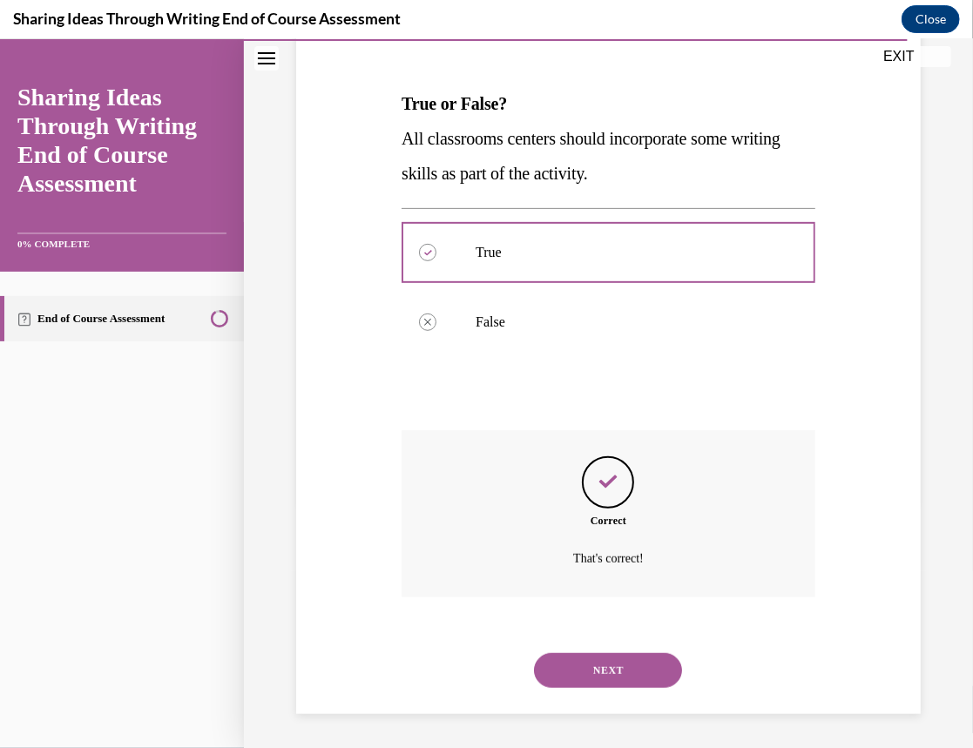
click at [606, 662] on button "NEXT" at bounding box center [608, 669] width 148 height 35
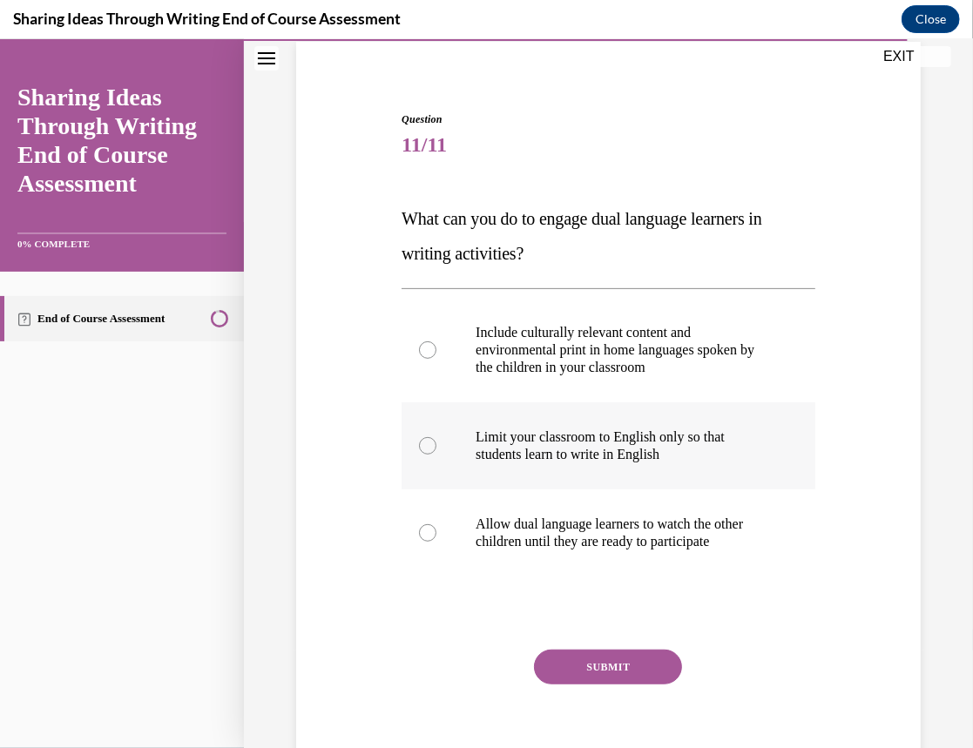
scroll to position [137, 0]
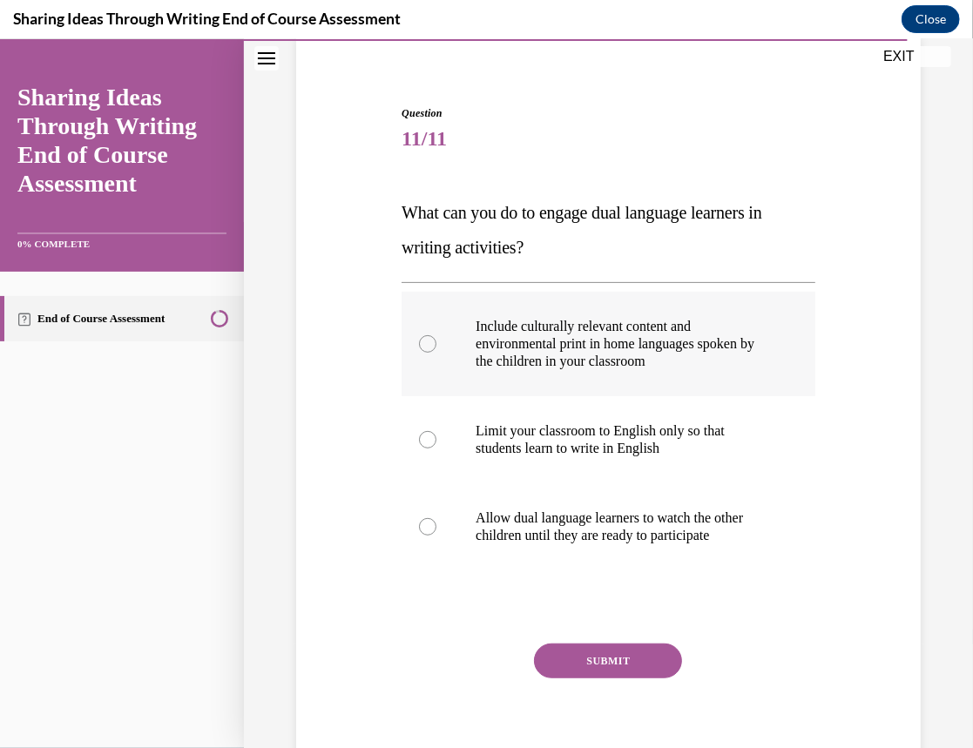
click at [678, 358] on p "Include culturally relevant content and environmental print in home languages s…" at bounding box center [623, 343] width 296 height 52
click at [436, 352] on input "Include culturally relevant content and environmental print in home languages s…" at bounding box center [427, 342] width 17 height 17
radio input "true"
click at [591, 677] on button "SUBMIT" at bounding box center [608, 660] width 148 height 35
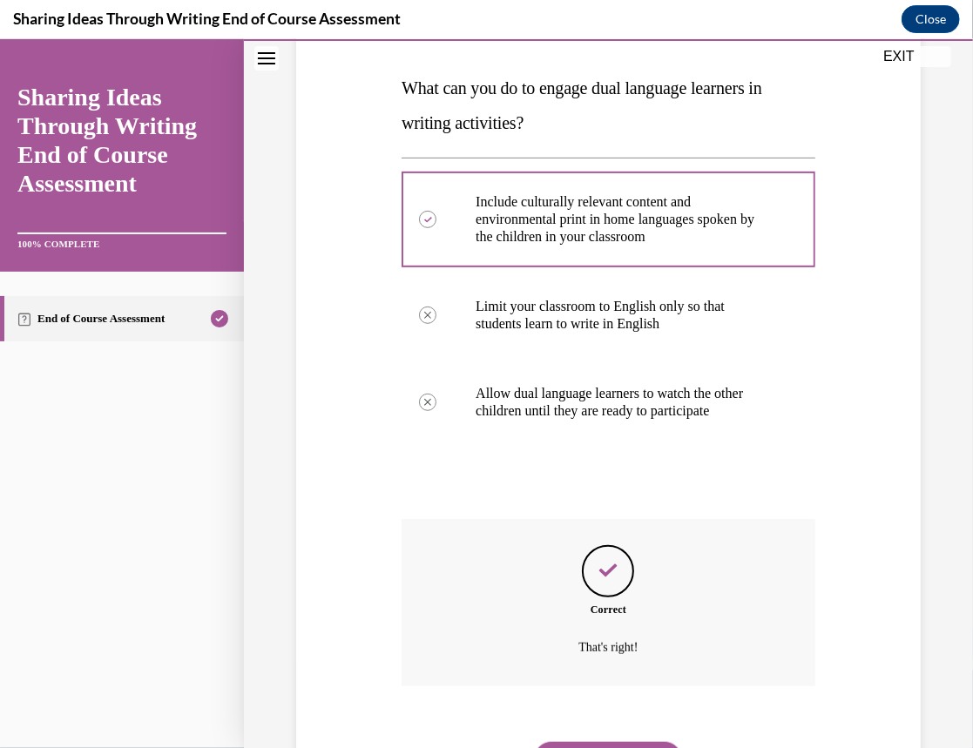
scroll to position [367, 0]
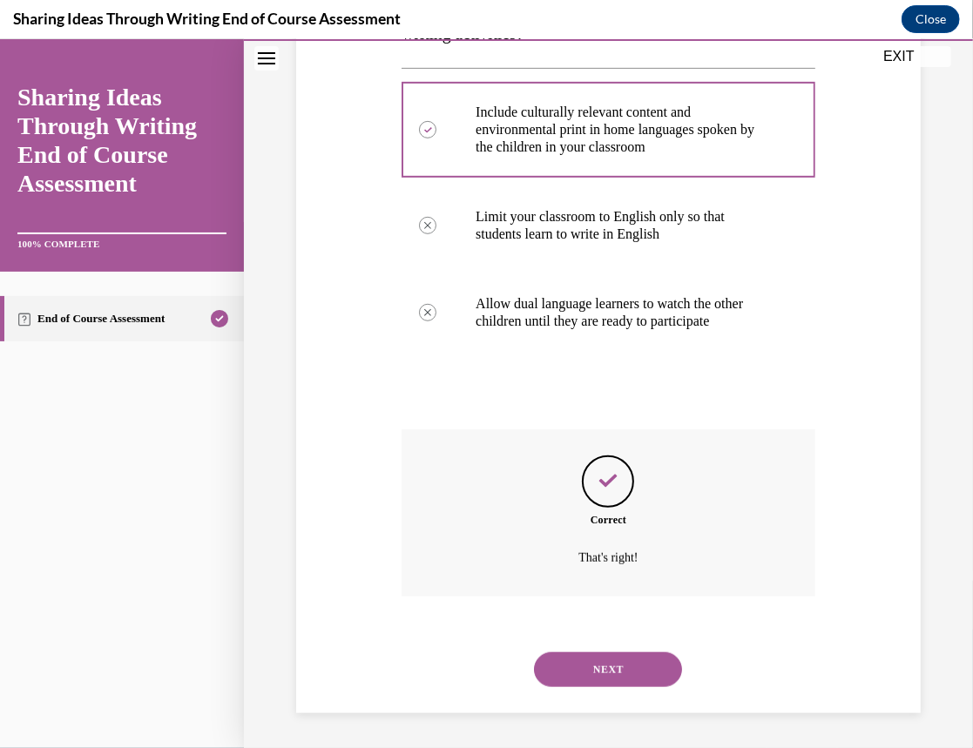
click at [604, 676] on button "NEXT" at bounding box center [608, 668] width 148 height 35
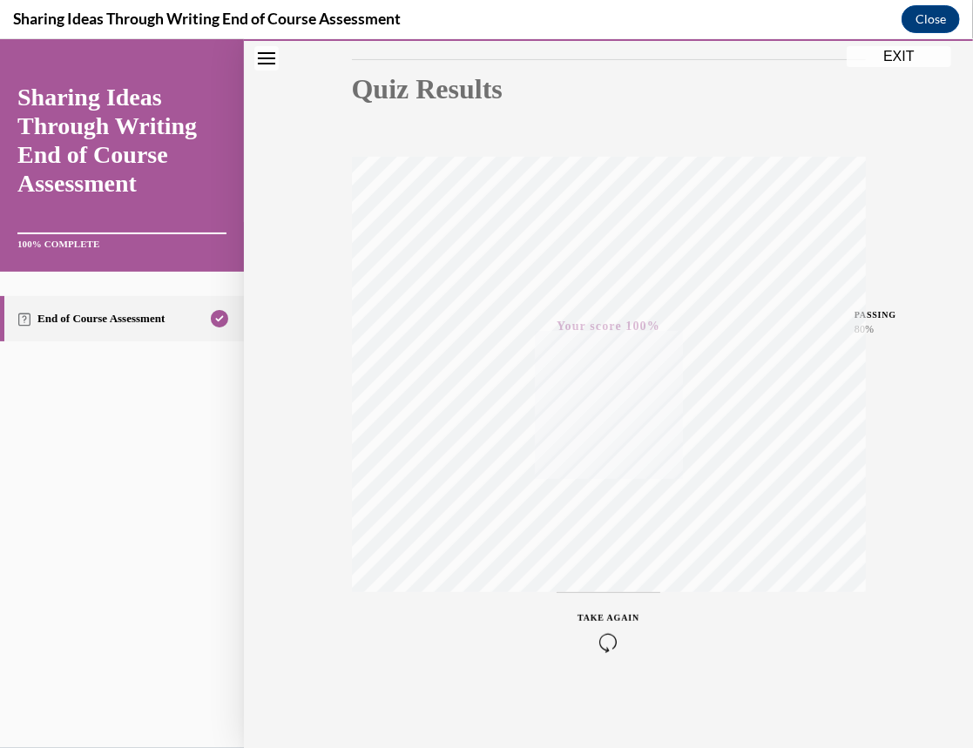
click at [915, 52] on button "EXIT" at bounding box center [898, 55] width 104 height 21
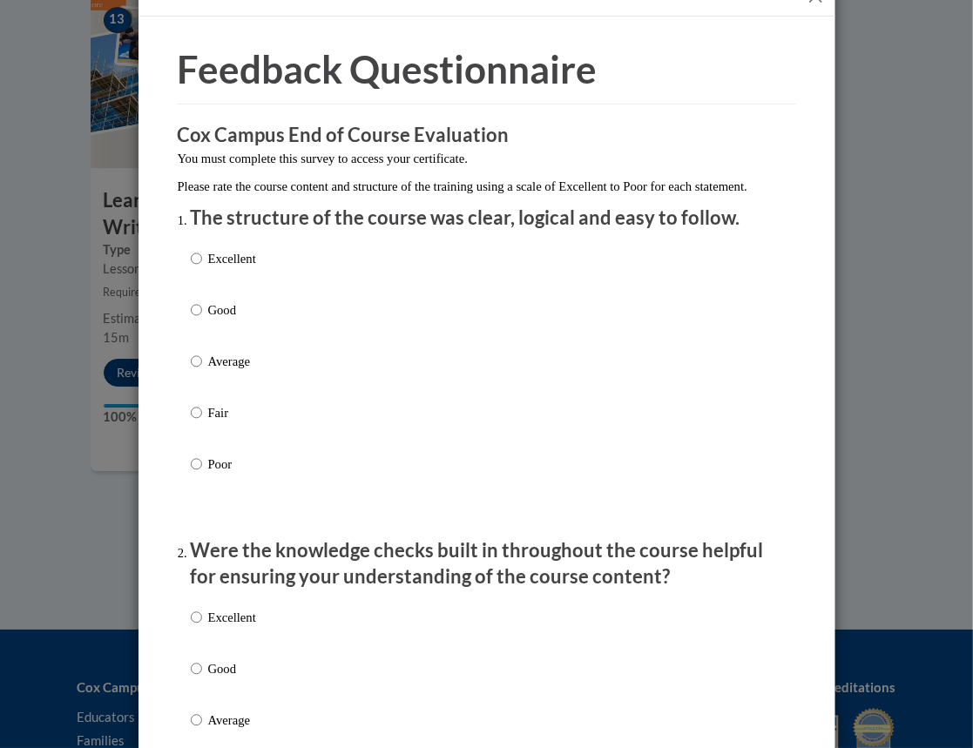
scroll to position [37, 0]
click at [191, 372] on input "Average" at bounding box center [196, 362] width 11 height 19
radio input "true"
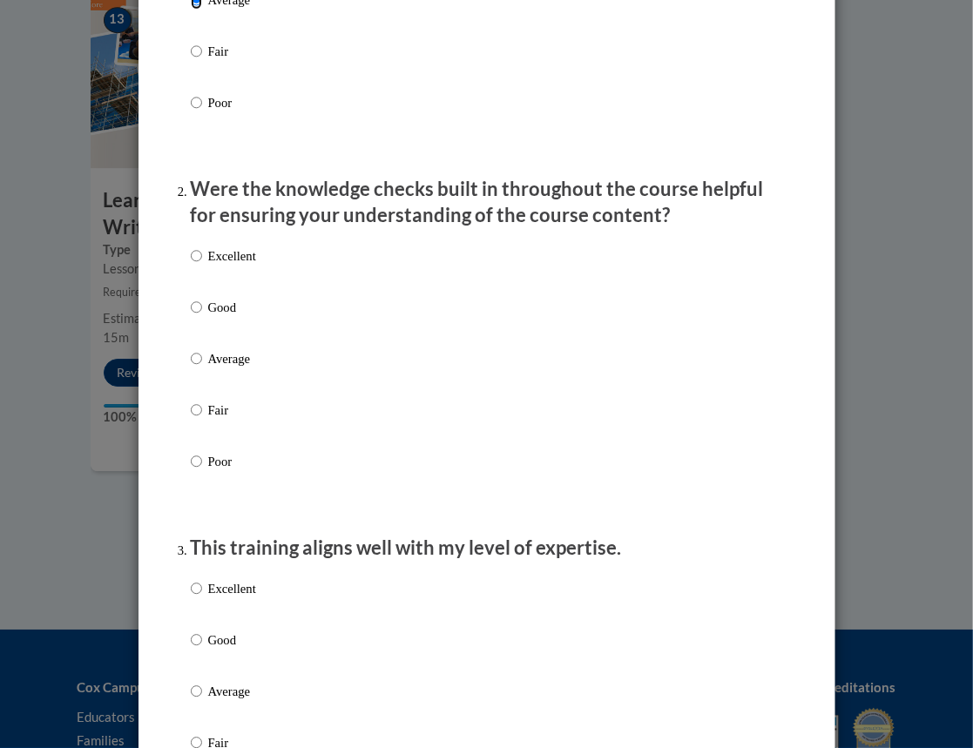
scroll to position [401, 0]
click at [192, 367] on input "Average" at bounding box center [196, 357] width 11 height 19
radio input "true"
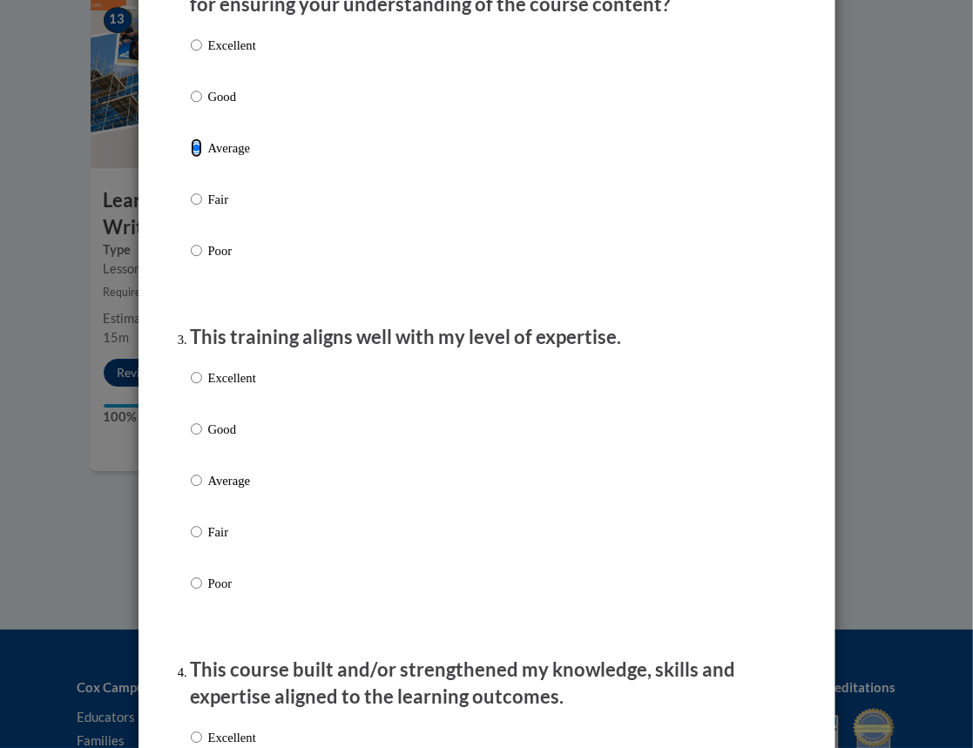
scroll to position [613, 0]
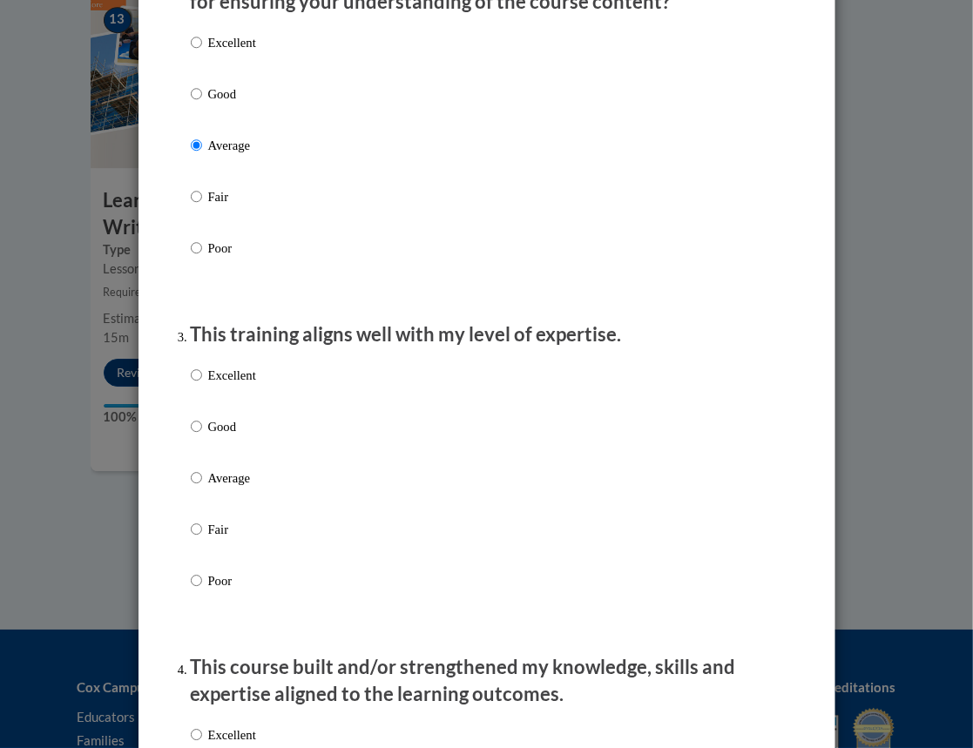
click at [223, 488] on p "Average" at bounding box center [232, 477] width 48 height 19
click at [202, 488] on input "Average" at bounding box center [196, 477] width 11 height 19
radio input "true"
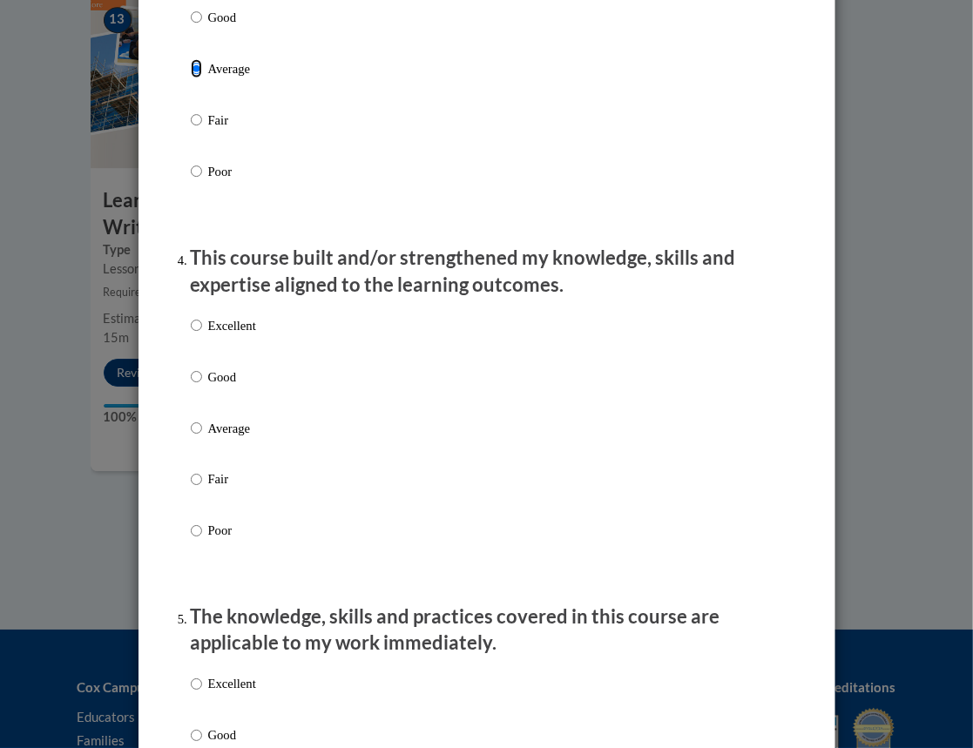
scroll to position [1024, 0]
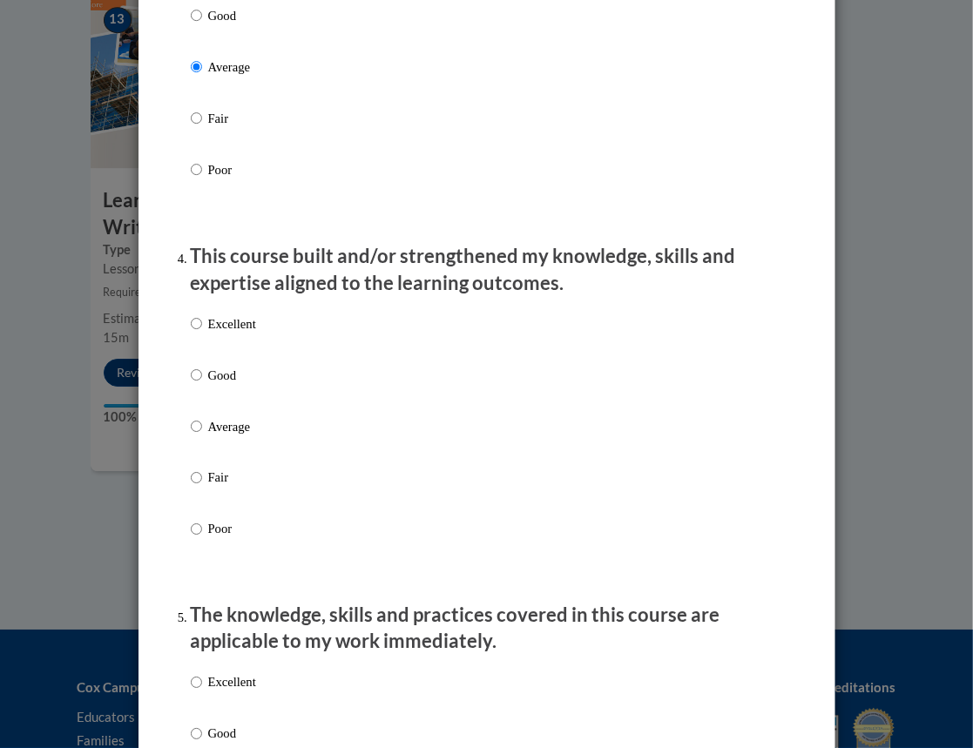
click at [210, 436] on p "Average" at bounding box center [232, 426] width 48 height 19
click at [202, 436] on input "Average" at bounding box center [196, 426] width 11 height 19
radio input "true"
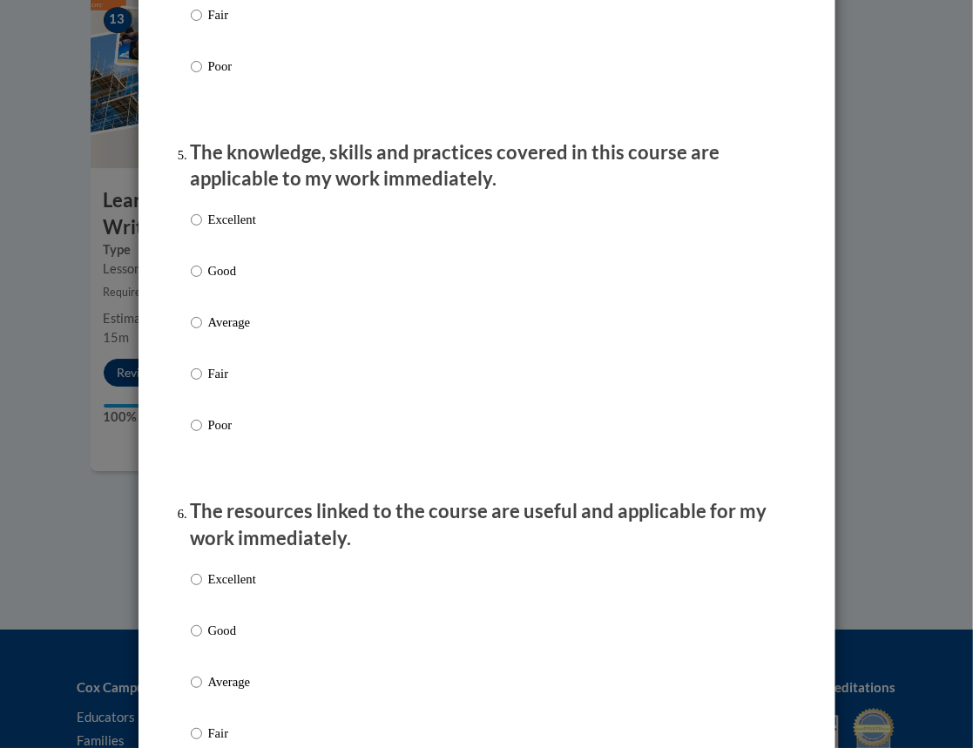
scroll to position [1488, 0]
click at [191, 331] on input "Average" at bounding box center [196, 321] width 11 height 19
radio input "true"
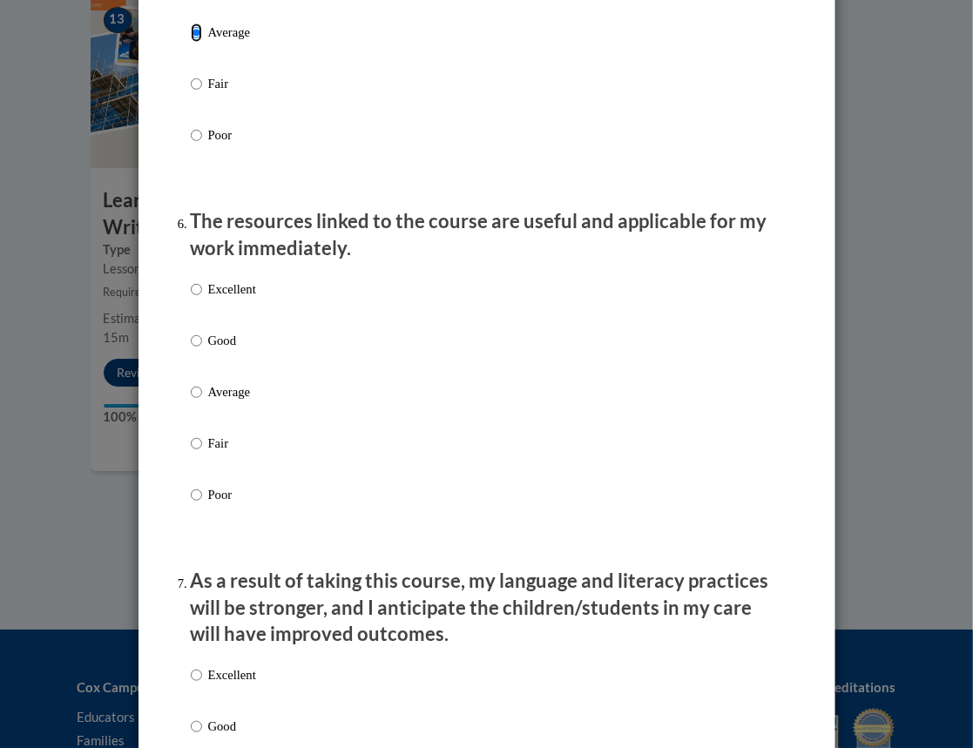
scroll to position [1779, 0]
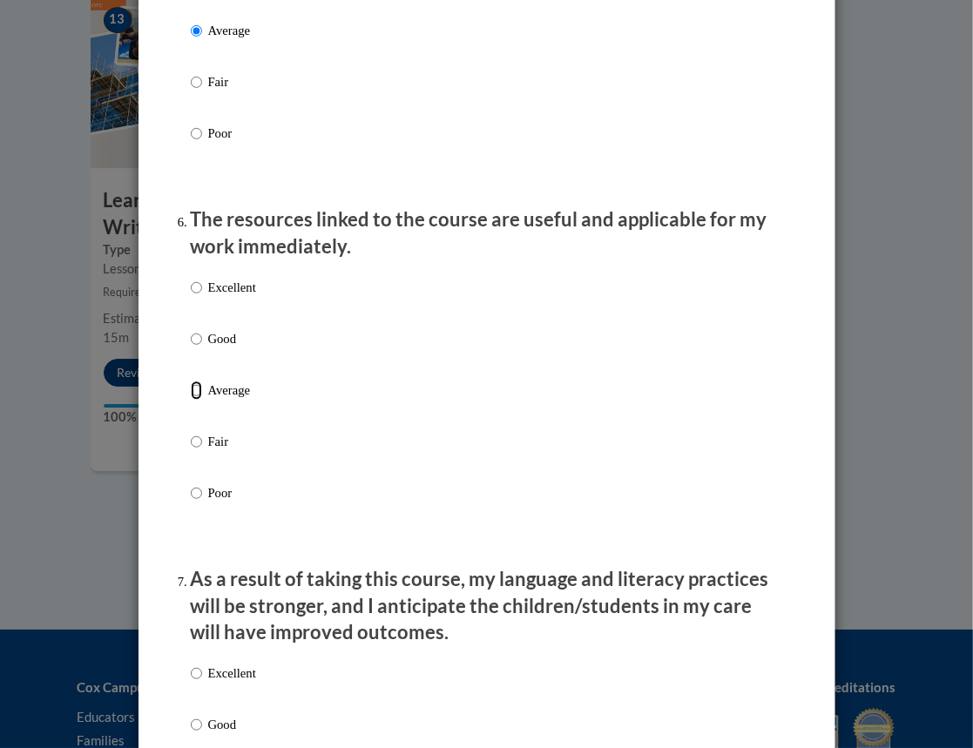
click at [191, 400] on input "Average" at bounding box center [196, 390] width 11 height 19
radio input "true"
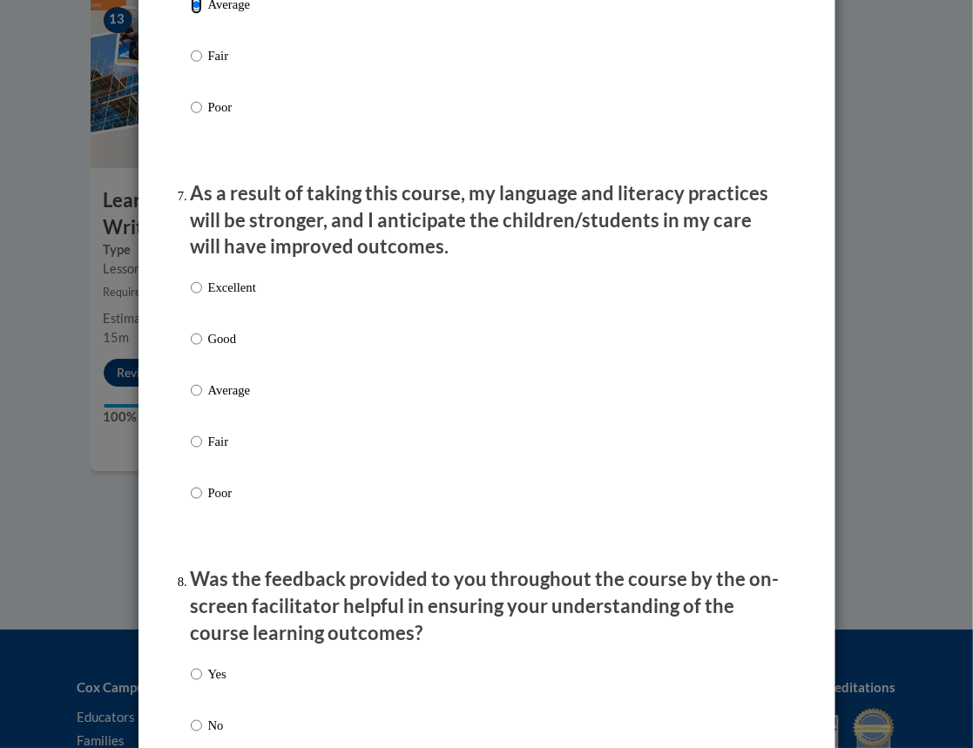
scroll to position [2166, 0]
click at [191, 399] on input "Average" at bounding box center [196, 389] width 11 height 19
radio input "true"
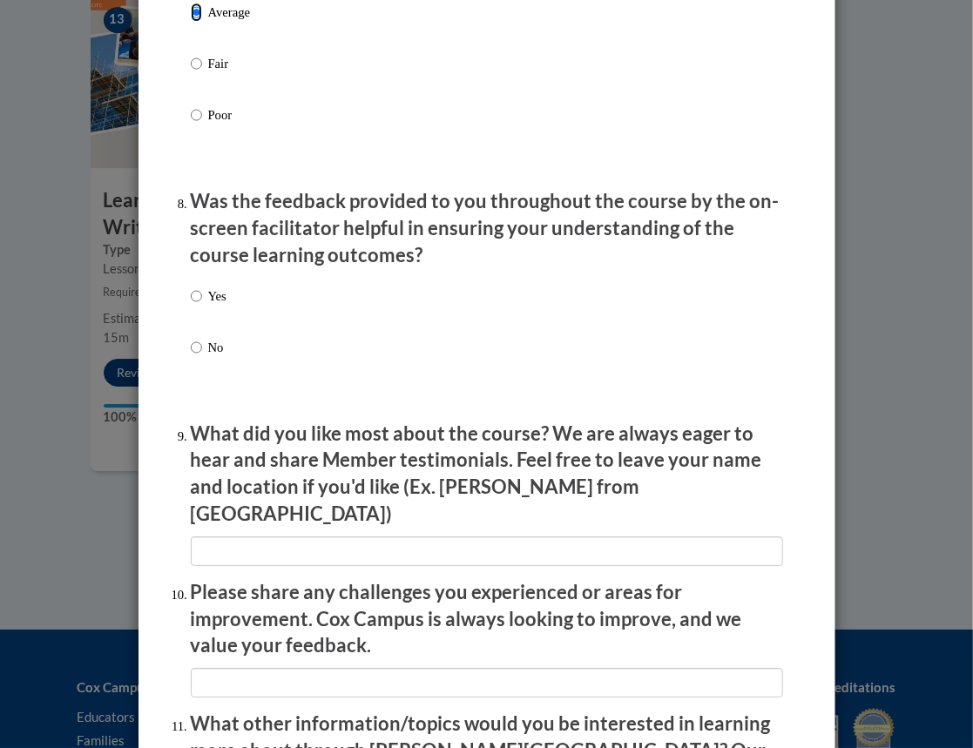
scroll to position [2547, 0]
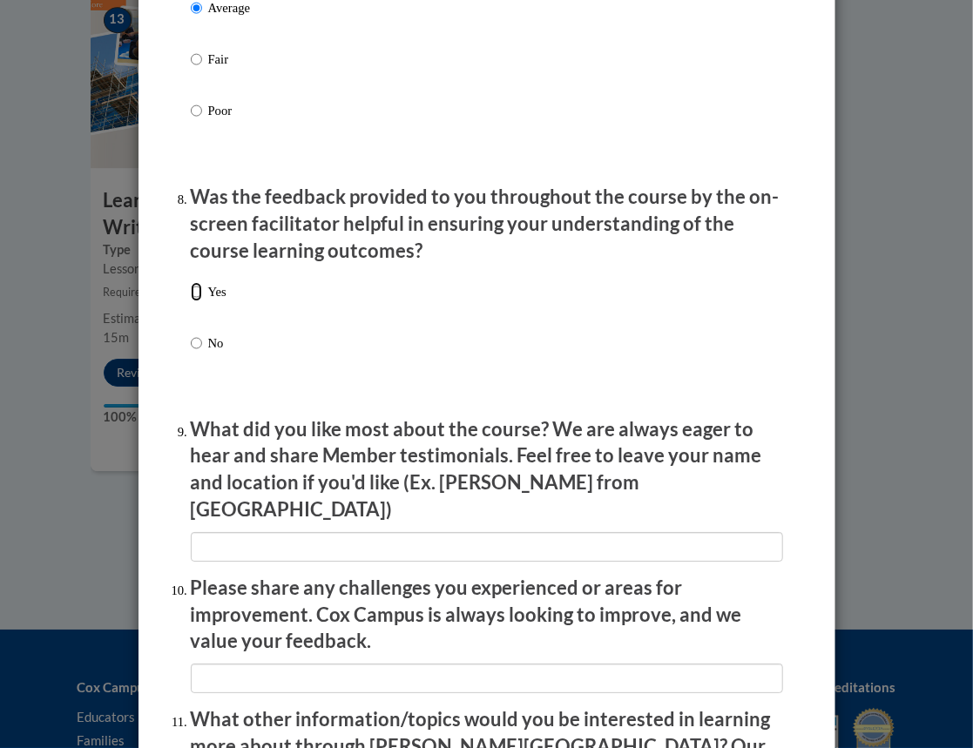
click at [192, 301] on input "Yes" at bounding box center [196, 291] width 11 height 19
radio input "true"
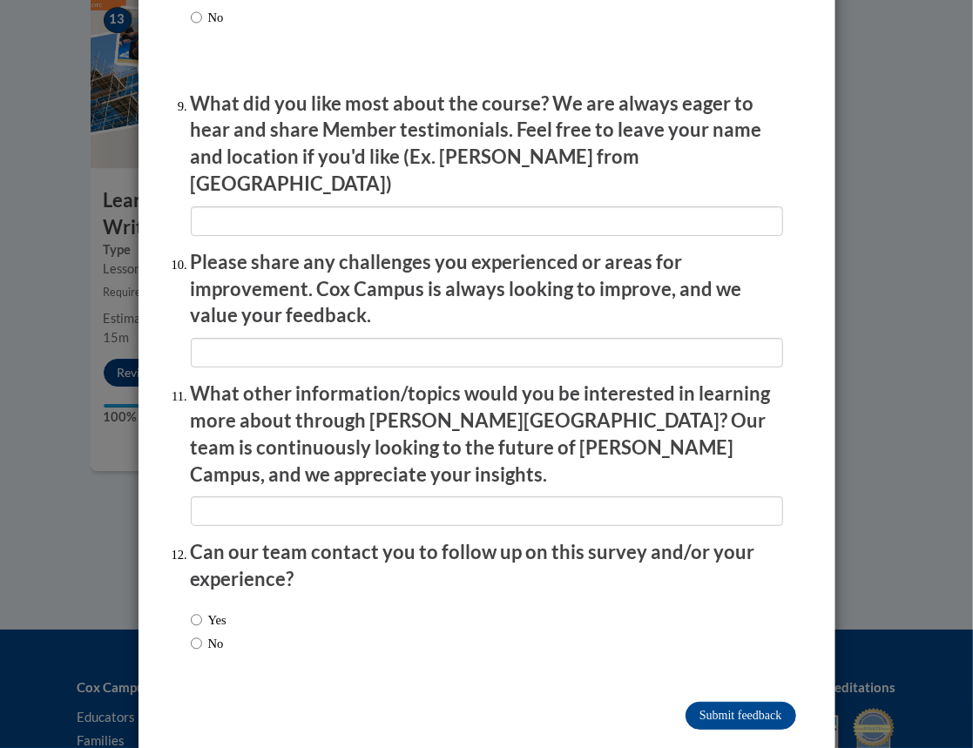
click at [224, 634] on label "No" at bounding box center [207, 643] width 33 height 19
click at [202, 634] on input "No" at bounding box center [196, 643] width 11 height 19
radio input "true"
click at [763, 702] on input "Submit feedback" at bounding box center [740, 716] width 110 height 28
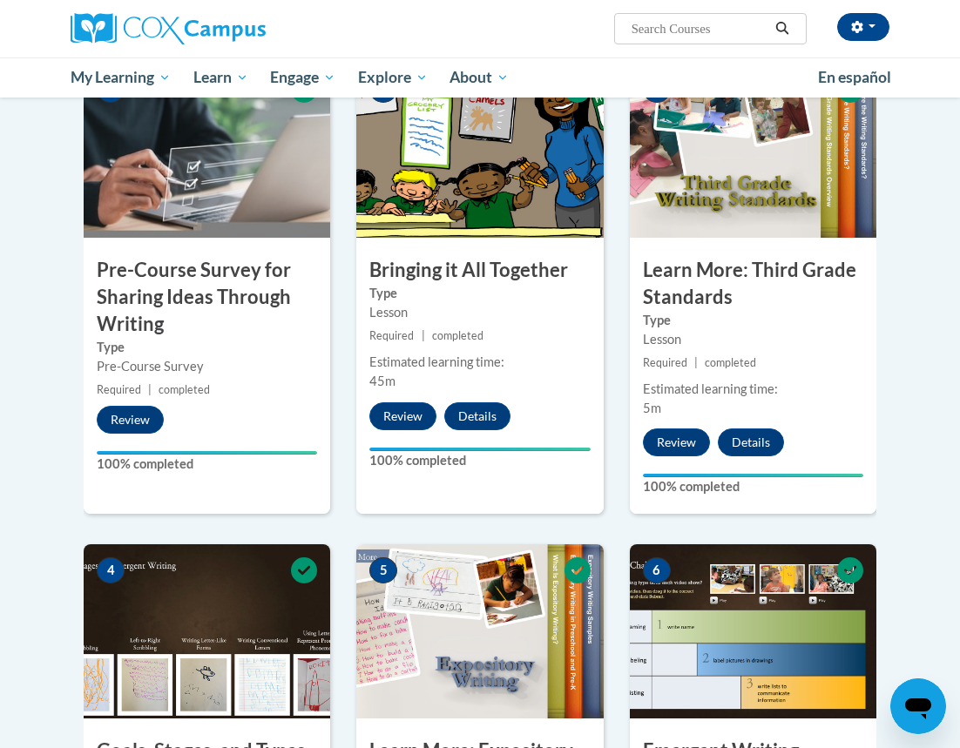
scroll to position [0, 0]
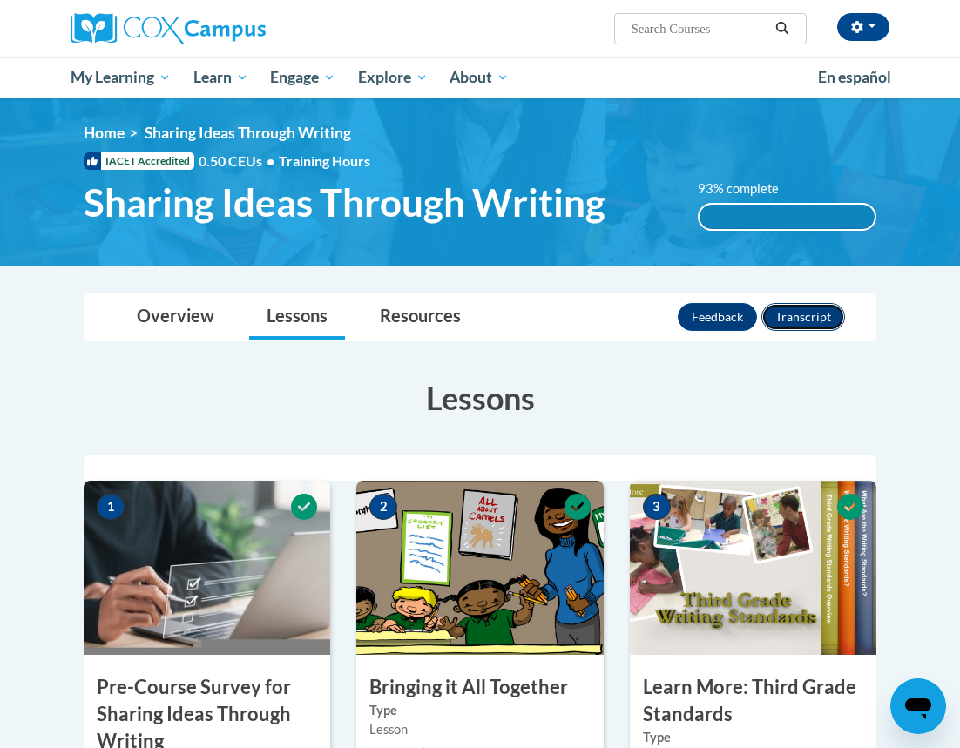
click at [797, 314] on button "Transcript" at bounding box center [803, 317] width 84 height 28
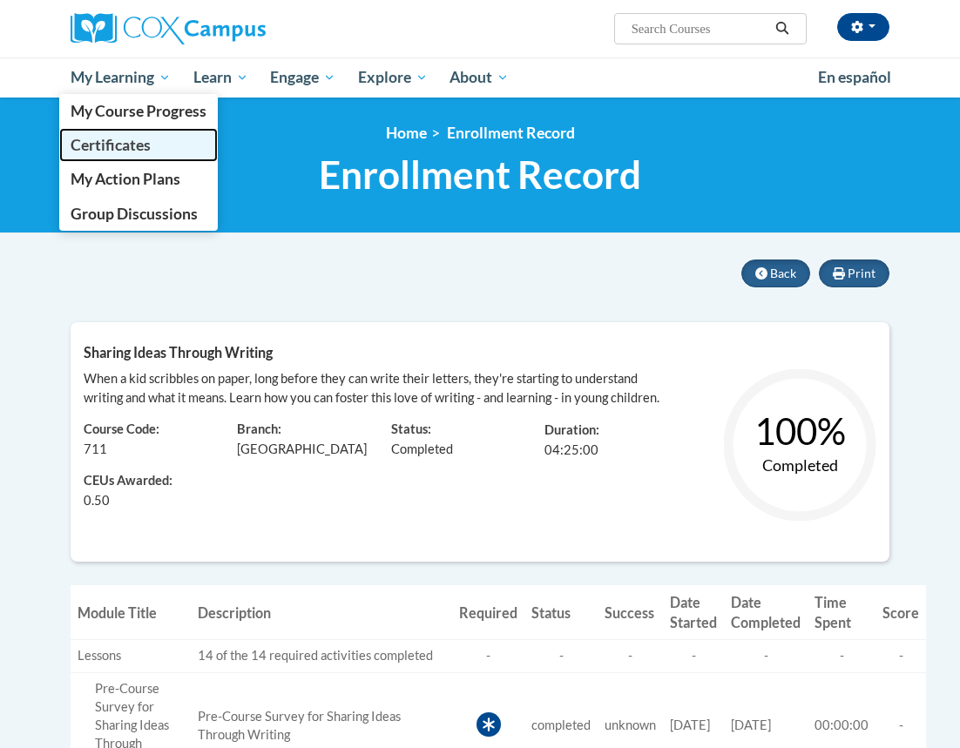
click at [130, 144] on span "Certificates" at bounding box center [111, 145] width 80 height 18
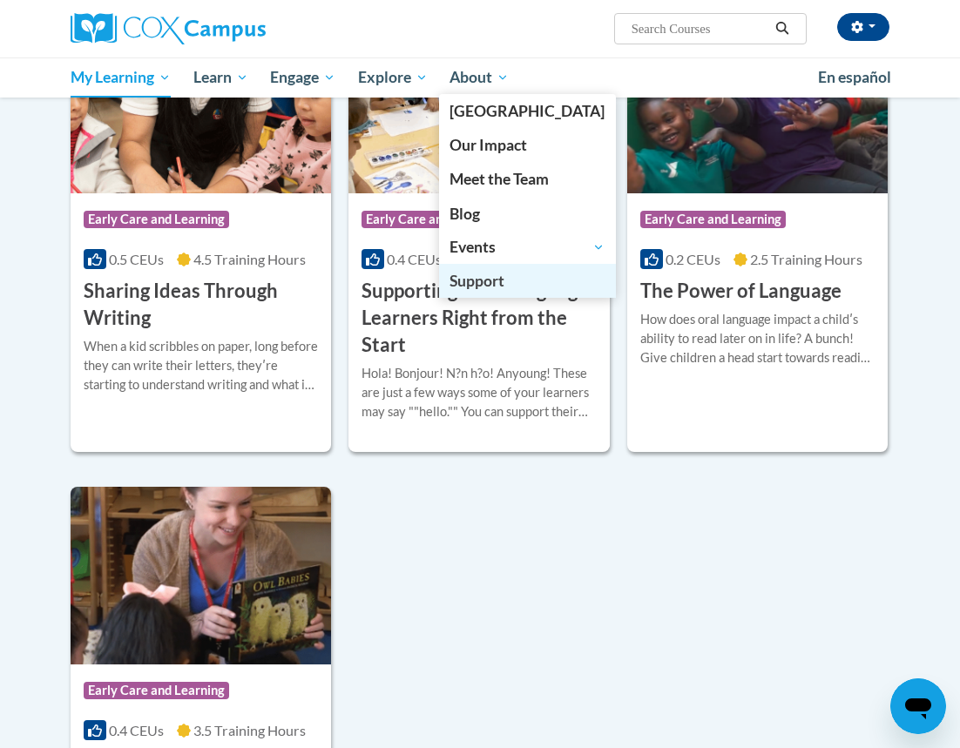
scroll to position [1392, 0]
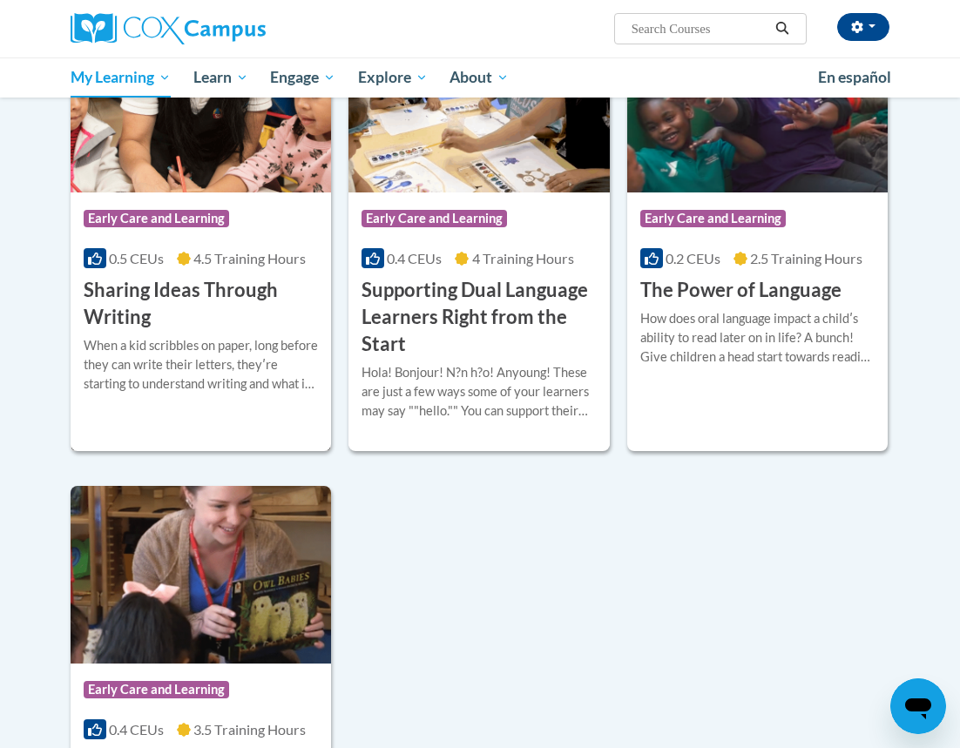
click at [216, 312] on h3 "Sharing Ideas Through Writing" at bounding box center [201, 304] width 234 height 54
